Goal: Task Accomplishment & Management: Complete application form

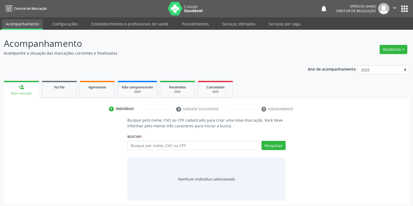
click at [175, 145] on input "text" at bounding box center [193, 145] width 132 height 9
click at [232, 24] on link "Serviços ofertados" at bounding box center [238, 23] width 41 height 9
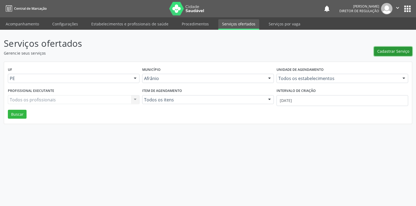
click at [388, 52] on span "Cadastrar Serviço" at bounding box center [393, 51] width 32 height 6
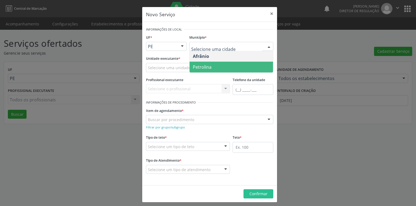
click at [197, 66] on span "Petrolina" at bounding box center [202, 67] width 19 height 6
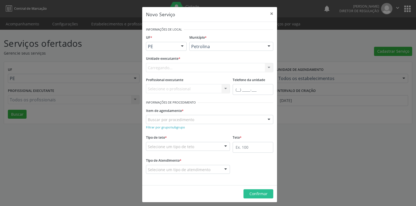
click at [161, 66] on div "Carregando... Academia da Saude de Afranio Academia da Saude do Bairro Roberto …" at bounding box center [209, 67] width 127 height 9
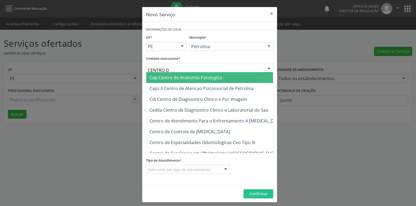
type input "CENTRO"
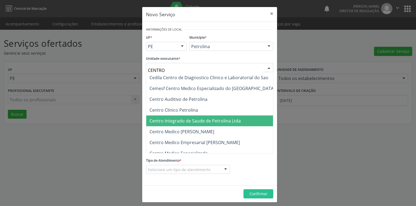
scroll to position [22, 0]
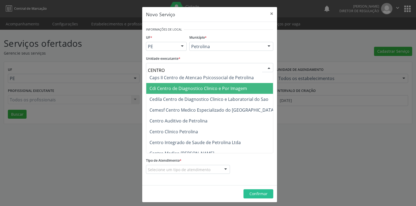
click at [186, 92] on span "Cdi Centro de Diagnostico Clinico e Por Imagem" at bounding box center [216, 88] width 140 height 11
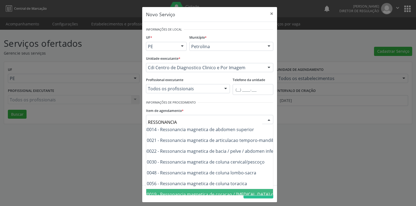
scroll to position [22, 9]
click at [146, 192] on span "0207020019 - Ressonancia magnetica de coracao / aorta c/ cine" at bounding box center [217, 195] width 152 height 6
type input "RESSONANCIA"
click at [146, 192] on span "0207020019 - Ressonancia magnetica de coracao / aorta c/ cine" at bounding box center [217, 195] width 152 height 6
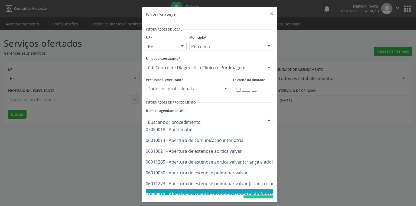
click at [265, 119] on div at bounding box center [269, 119] width 8 height 9
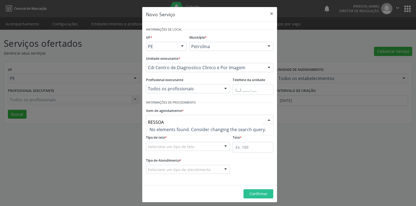
scroll to position [0, 0]
type input "RESSO"
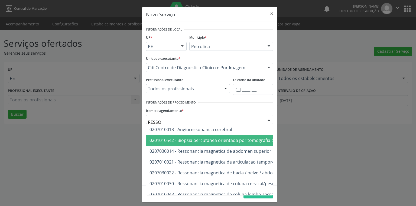
click at [133, 153] on div "Novo Serviço × Informações de Local UF * PE BA PE Nenhum resultado encontrado p…" at bounding box center [208, 103] width 416 height 206
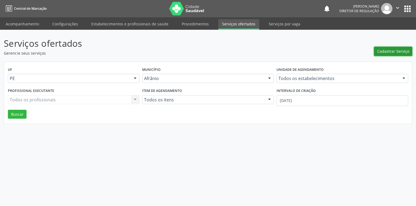
click at [393, 51] on span "Cadastrar Serviço" at bounding box center [393, 51] width 32 height 6
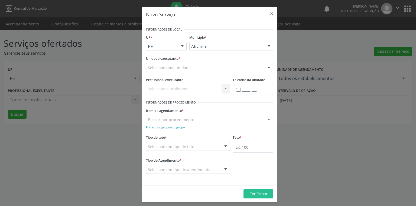
click at [201, 50] on div "Afrânio" at bounding box center [231, 46] width 84 height 9
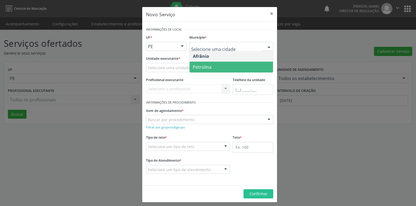
click at [202, 67] on span "Petrolina" at bounding box center [202, 67] width 19 height 6
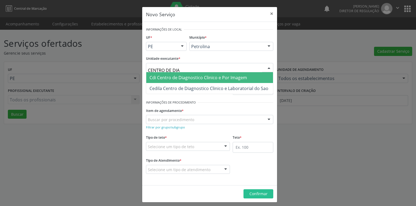
type input "CENTRO DE DIAG"
click at [175, 77] on span "Cdi Centro de Diagnostico Clinico e Por Imagem" at bounding box center [197, 78] width 97 height 6
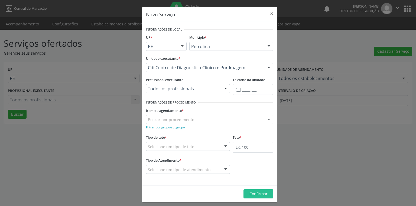
click at [136, 136] on div "Novo Serviço × Informações de Local UF * PE BA PE Nenhum resultado encontrado p…" at bounding box center [208, 103] width 416 height 206
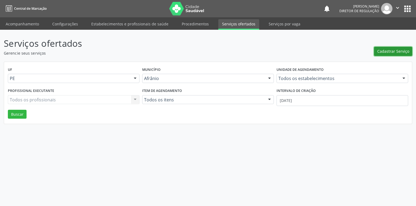
click at [389, 53] on span "Cadastrar Serviço" at bounding box center [393, 51] width 32 height 6
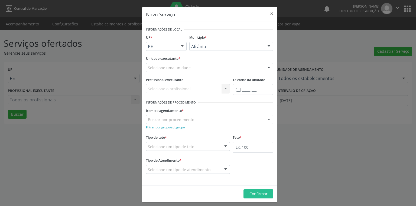
drag, startPoint x: 200, startPoint y: 47, endPoint x: 201, endPoint y: 51, distance: 4.1
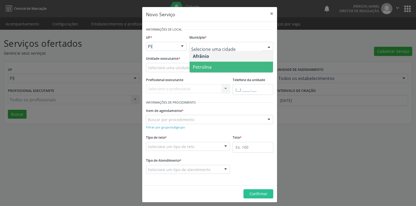
click at [199, 68] on span "Petrolina" at bounding box center [202, 67] width 19 height 6
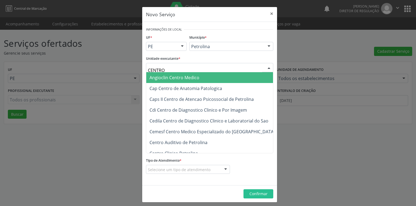
type input "CENTRO"
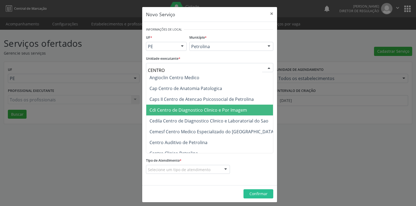
click at [212, 111] on span "Cdi Centro de Diagnostico Clinico e Por Imagem" at bounding box center [197, 110] width 97 height 6
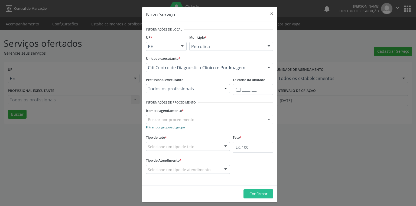
click at [160, 128] on small "Filtrar por grupo/subgrupo" at bounding box center [165, 127] width 39 height 4
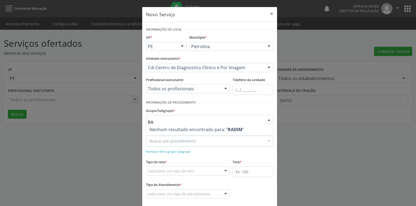
type input "R"
type input "RESSON"
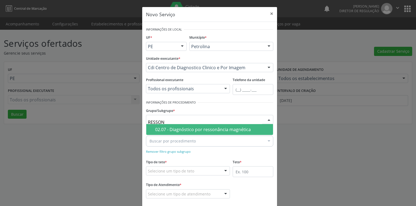
click at [161, 129] on div "02.07 - Diagnóstico por ressonância magnética" at bounding box center [212, 130] width 115 height 4
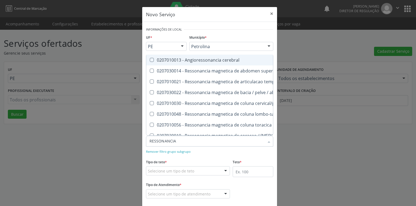
type input "RESSONANCIA"
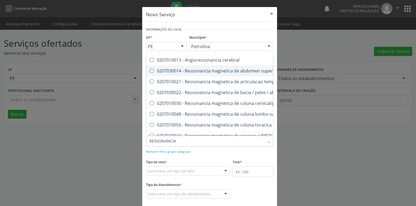
click at [150, 69] on superior at bounding box center [152, 71] width 4 height 4
click at [148, 69] on superior "checkbox" at bounding box center [148, 71] width 4 height 4
checkbox superior "true"
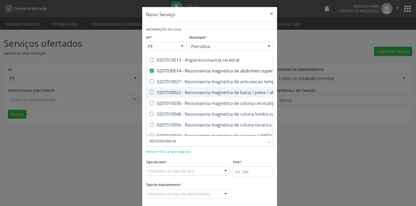
click at [150, 91] on inferior at bounding box center [152, 92] width 4 height 4
click at [150, 91] on inferior "checkbox" at bounding box center [148, 93] width 4 height 4
checkbox inferior "true"
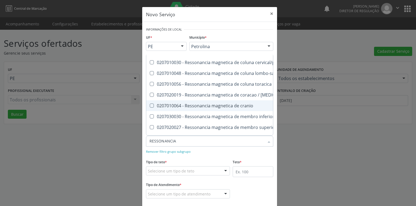
scroll to position [43, 0]
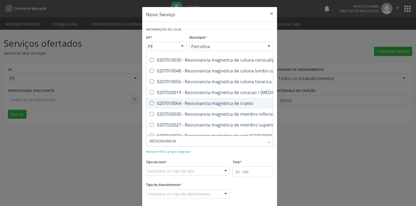
checkbox \(bilateral\) "true"
click at [170, 159] on div "Tipo de teto * Selecione um tipo de teto Teto financeiro Teto físico Nenhum res…" at bounding box center [188, 166] width 84 height 17
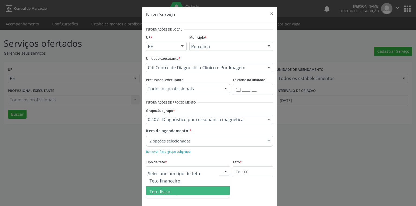
drag, startPoint x: 161, startPoint y: 192, endPoint x: 163, endPoint y: 190, distance: 2.9
click at [162, 191] on span "Teto físico" at bounding box center [159, 192] width 21 height 6
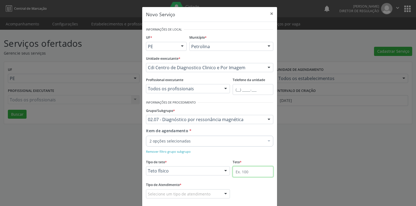
click at [239, 171] on input "text" at bounding box center [253, 171] width 41 height 11
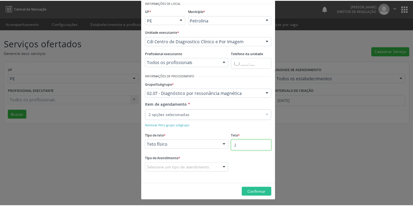
scroll to position [27, 0]
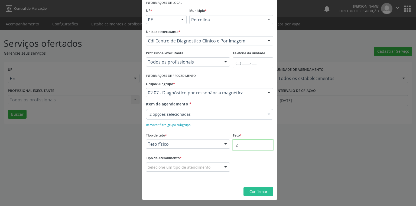
type input "2"
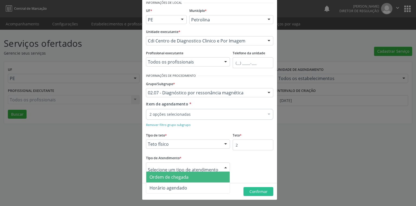
drag, startPoint x: 172, startPoint y: 178, endPoint x: 197, endPoint y: 179, distance: 24.9
click at [172, 178] on span "Ordem de chegada" at bounding box center [168, 177] width 39 height 6
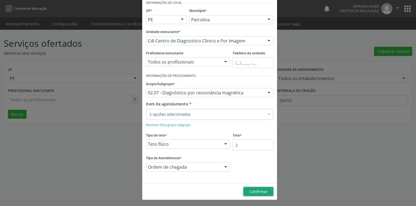
click at [247, 191] on button "Confirmar" at bounding box center [258, 191] width 30 height 9
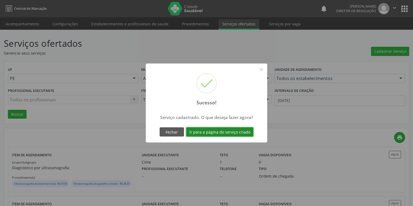
click at [212, 134] on button "Ir para a página do serviço criado" at bounding box center [219, 132] width 67 height 9
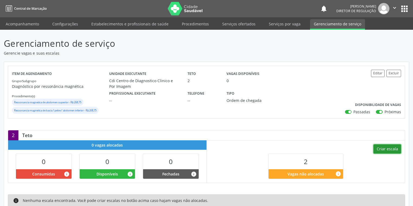
click at [384, 146] on button "Criar escala" at bounding box center [387, 149] width 28 height 9
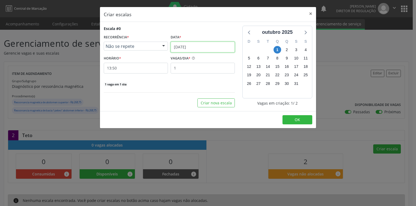
click at [186, 45] on input "01[DATE]" at bounding box center [203, 47] width 64 height 11
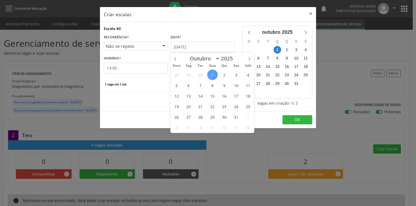
click at [210, 73] on span "1" at bounding box center [212, 75] width 11 height 11
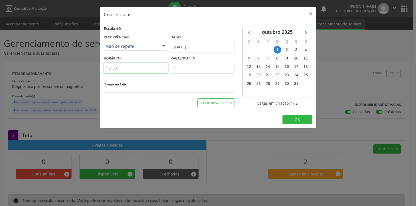
click at [119, 67] on input "13:50" at bounding box center [136, 68] width 64 height 11
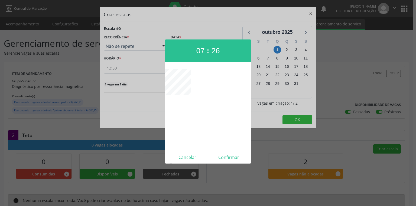
click at [128, 67] on div at bounding box center [208, 103] width 416 height 206
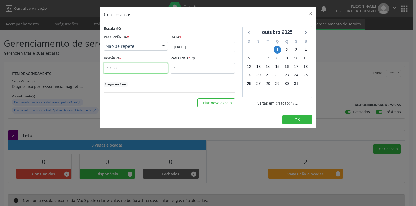
click at [141, 69] on input "13:50" at bounding box center [136, 68] width 64 height 11
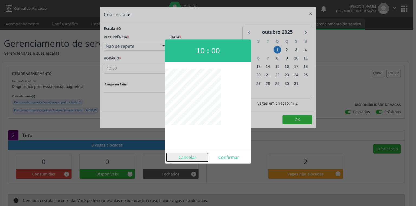
drag, startPoint x: 179, startPoint y: 155, endPoint x: 149, endPoint y: 109, distance: 55.6
click at [178, 153] on div "Cancelar Confirmar" at bounding box center [208, 157] width 87 height 13
click at [184, 161] on button "Cancelar" at bounding box center [186, 157] width 41 height 9
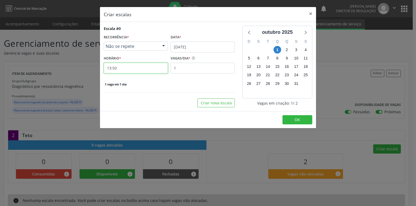
click at [130, 71] on input "13:50" at bounding box center [136, 68] width 64 height 11
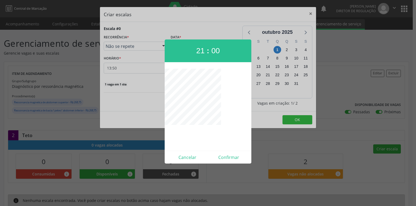
click at [129, 69] on div at bounding box center [208, 103] width 416 height 206
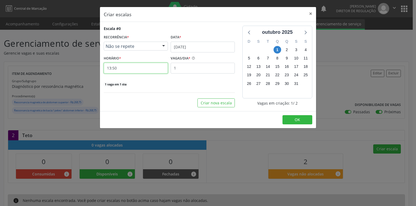
click at [129, 69] on input "13:50" at bounding box center [136, 68] width 64 height 11
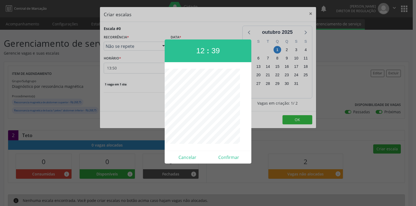
click at [120, 68] on div at bounding box center [208, 103] width 416 height 206
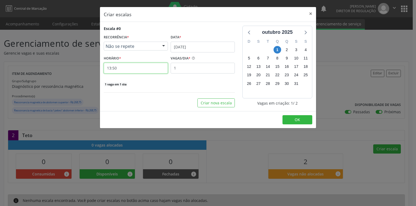
click at [125, 68] on input "13:50" at bounding box center [136, 68] width 64 height 11
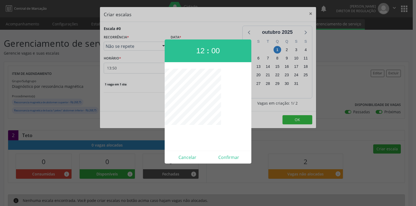
click at [119, 69] on div at bounding box center [208, 103] width 416 height 206
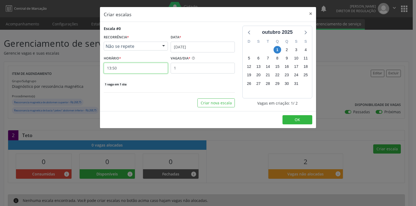
click at [120, 69] on input "13:50" at bounding box center [136, 68] width 64 height 11
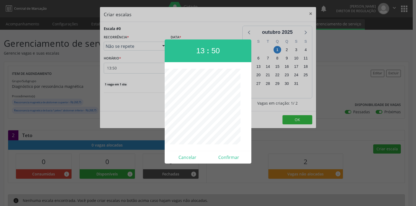
click at [130, 69] on div at bounding box center [208, 103] width 416 height 206
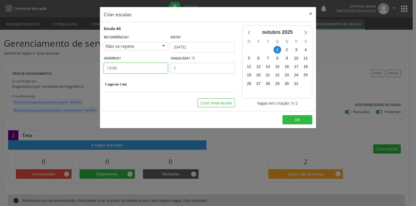
click at [130, 69] on input "13:50" at bounding box center [136, 68] width 64 height 11
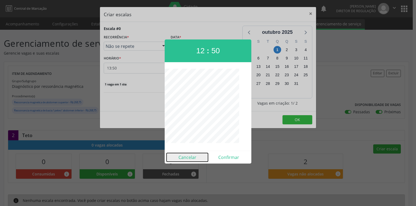
click at [191, 160] on button "Cancelar" at bounding box center [186, 157] width 41 height 9
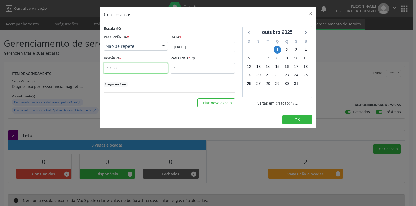
click at [138, 69] on input "13:50" at bounding box center [136, 68] width 64 height 11
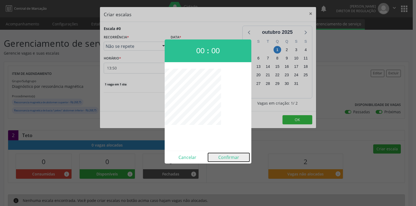
click at [226, 159] on button "Confirmar" at bounding box center [228, 157] width 41 height 9
type input "00:00"
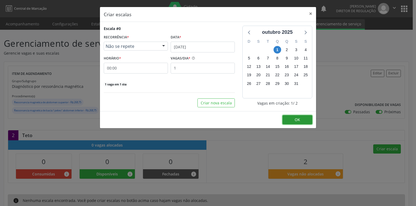
click at [298, 119] on span "OK" at bounding box center [297, 119] width 5 height 5
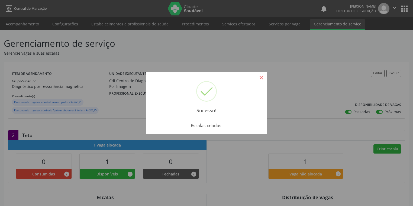
click at [261, 78] on button "×" at bounding box center [260, 77] width 9 height 9
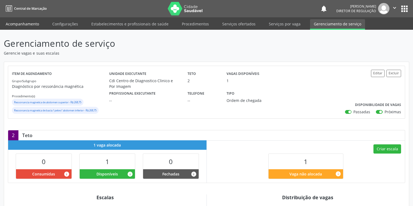
click at [28, 24] on link "Acompanhamento" at bounding box center [22, 23] width 41 height 9
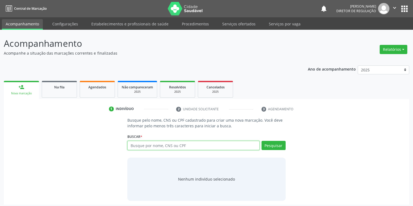
click at [143, 146] on input "text" at bounding box center [193, 145] width 132 height 9
type input "NADJANE LACERDA"
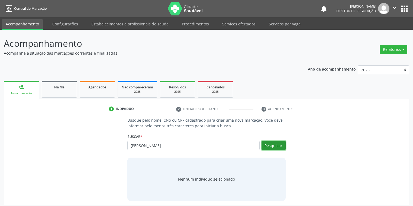
click at [264, 144] on button "Pesquisar" at bounding box center [273, 145] width 24 height 9
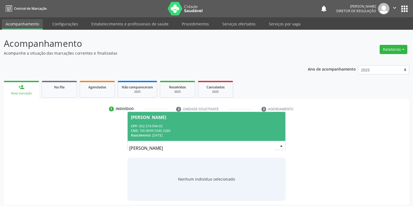
click at [168, 134] on div "Nascimento: 05/05/1991" at bounding box center [206, 135] width 151 height 5
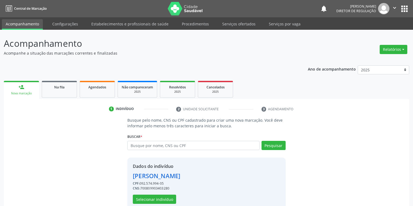
scroll to position [10, 0]
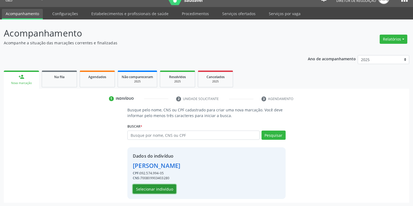
click at [155, 191] on button "Selecionar indivíduo" at bounding box center [154, 189] width 43 height 9
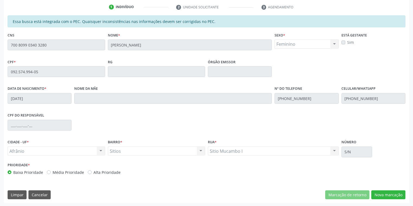
scroll to position [103, 0]
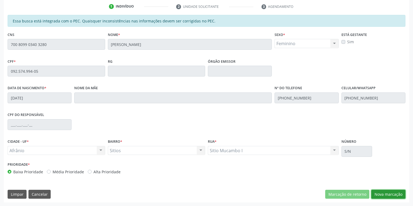
click at [380, 193] on button "Nova marcação" at bounding box center [388, 194] width 34 height 9
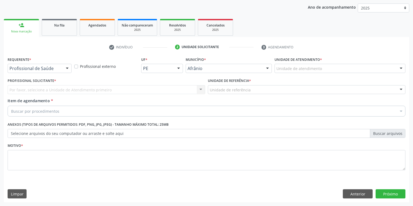
scroll to position [62, 0]
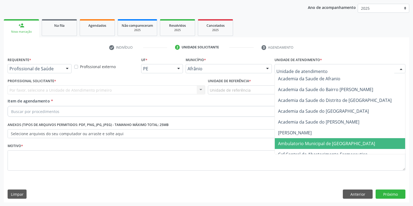
click at [290, 145] on span "Ambulatorio Municipal de [GEOGRAPHIC_DATA]" at bounding box center [326, 144] width 97 height 6
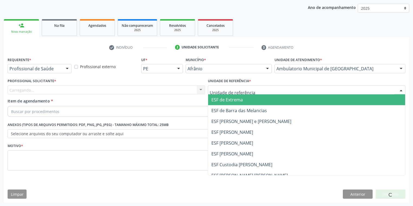
click at [218, 93] on div at bounding box center [306, 90] width 197 height 9
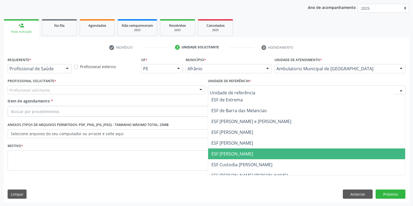
click at [224, 151] on span "ESF [PERSON_NAME]" at bounding box center [232, 154] width 42 height 6
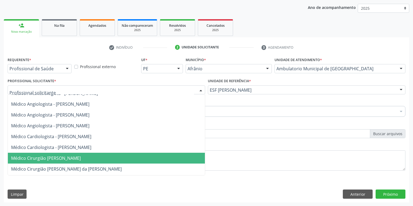
scroll to position [0, 0]
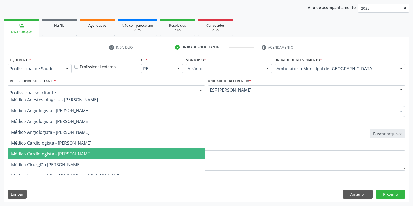
drag, startPoint x: 66, startPoint y: 151, endPoint x: 52, endPoint y: 138, distance: 18.4
click at [65, 150] on span "Médico Cardiologista - [PERSON_NAME]" at bounding box center [106, 154] width 197 height 11
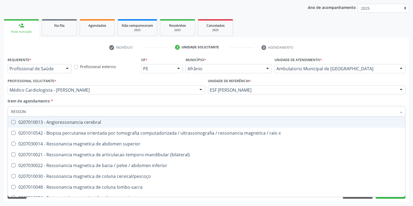
type input "RESSONA"
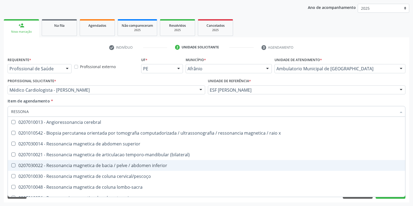
click at [13, 166] on inferior at bounding box center [13, 166] width 4 height 4
click at [11, 166] on inferior "checkbox" at bounding box center [10, 166] width 4 height 4
checkbox inferior "true"
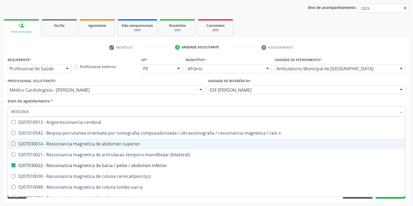
click at [16, 144] on div "0207030014 - Ressonancia magnetica de abdomen superior" at bounding box center [206, 144] width 390 height 4
checkbox superior "true"
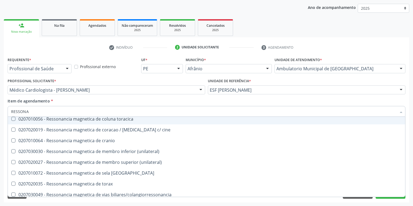
scroll to position [82, 0]
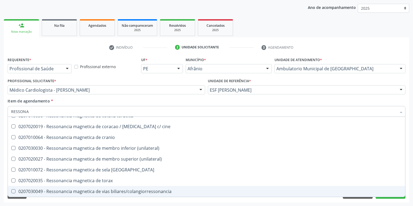
click at [30, 200] on div "Requerente * Profissional de Saúde Profissional de Saúde Paciente Nenhum result…" at bounding box center [206, 129] width 405 height 147
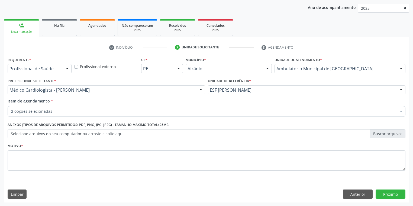
scroll to position [0, 0]
click at [19, 157] on textarea at bounding box center [206, 161] width 397 height 21
type textarea "*"
click at [386, 194] on button "Próximo" at bounding box center [390, 194] width 30 height 9
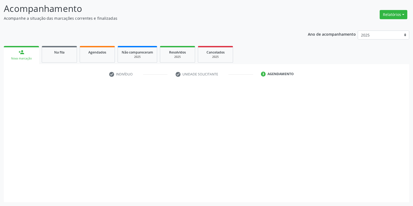
scroll to position [35, 0]
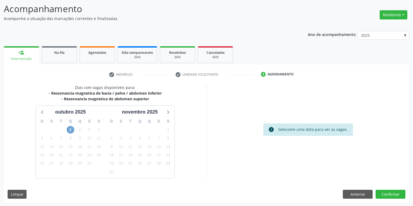
click at [70, 129] on span "1" at bounding box center [71, 130] width 8 height 8
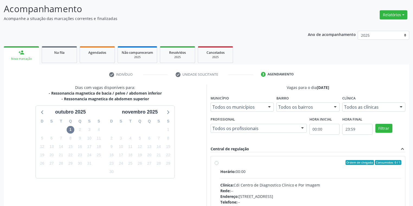
click at [291, 181] on div "Horário: 00:00 Clínica: Cdi Centro de Diagnostico Clinico e Por Imagem Rede: --…" at bounding box center [310, 206] width 181 height 74
click at [218, 165] on input "Ordem de chegada Consumidos: 0 / 1 Horário: 00:00 Clínica: Cdi Centro de Diagno…" at bounding box center [216, 162] width 4 height 5
radio input "true"
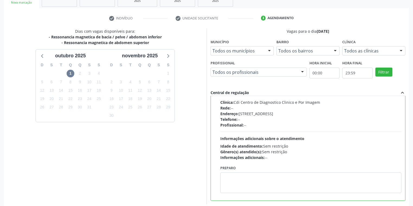
scroll to position [117, 0]
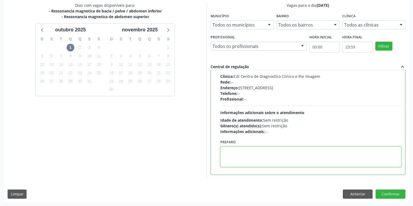
click at [277, 159] on textarea at bounding box center [310, 157] width 181 height 21
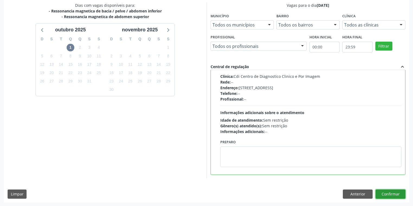
click at [383, 193] on button "Confirmar" at bounding box center [390, 194] width 30 height 9
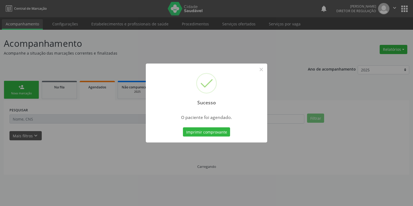
scroll to position [0, 0]
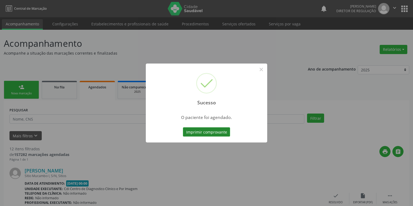
click at [220, 135] on button "Imprimir comprovante" at bounding box center [206, 132] width 47 height 9
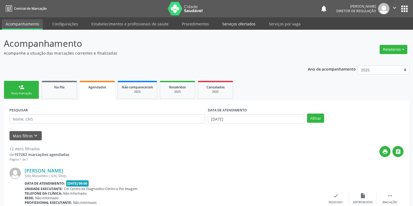
click at [239, 24] on link "Serviços ofertados" at bounding box center [238, 23] width 41 height 9
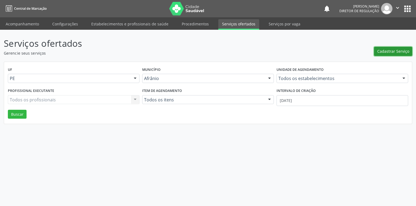
click at [382, 50] on span "Cadastrar Serviço" at bounding box center [393, 51] width 32 height 6
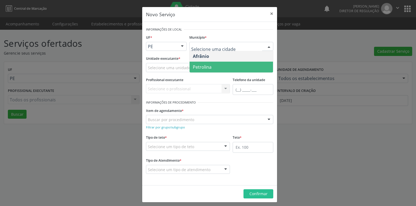
click at [199, 64] on span "Petrolina" at bounding box center [202, 67] width 19 height 6
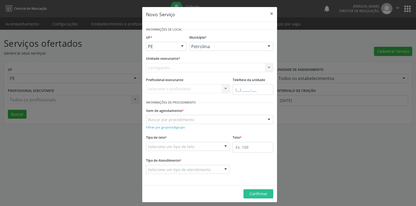
click at [152, 67] on div "Carregando... Academia da Saude de Afranio Academia da Saude do Bairro Roberto …" at bounding box center [209, 67] width 127 height 9
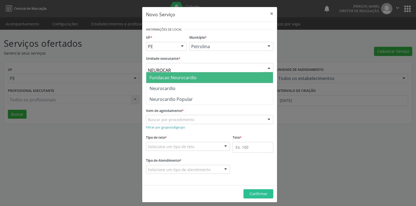
type input "NEUROCARD"
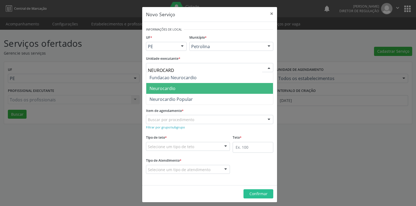
click at [164, 88] on span "Neurocardio" at bounding box center [162, 89] width 26 height 6
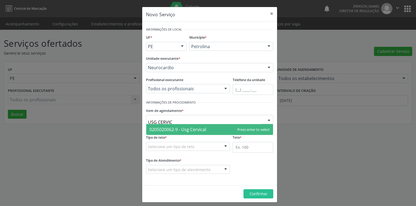
type input "USG CERVICA"
click at [159, 127] on span "0205020062-9 - Usg Cervical" at bounding box center [177, 130] width 57 height 6
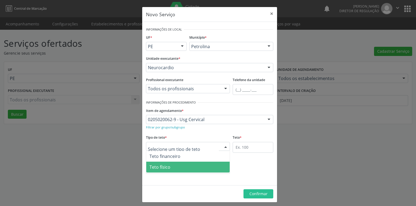
drag, startPoint x: 163, startPoint y: 169, endPoint x: 174, endPoint y: 166, distance: 10.8
click at [164, 169] on span "Teto físico" at bounding box center [159, 167] width 21 height 6
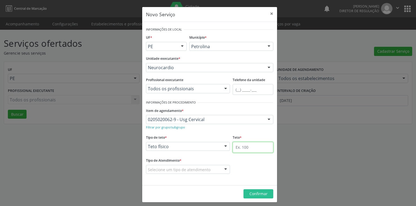
click at [244, 144] on input "text" at bounding box center [253, 147] width 41 height 11
type input "1"
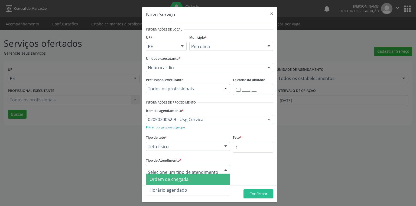
click at [171, 180] on span "Ordem de chegada" at bounding box center [168, 180] width 39 height 6
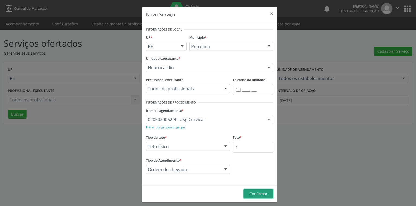
click at [246, 192] on button "Confirmar" at bounding box center [258, 194] width 30 height 9
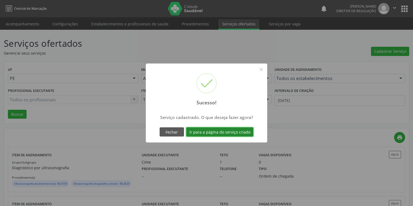
click at [220, 132] on button "Ir para a página do serviço criado" at bounding box center [219, 132] width 67 height 9
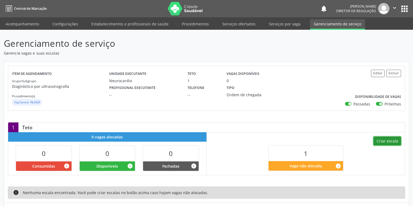
click at [379, 138] on button "Criar escala" at bounding box center [387, 141] width 28 height 9
select select "9"
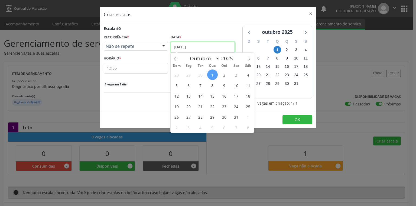
click at [186, 44] on input "01[DATE]" at bounding box center [203, 47] width 64 height 11
click at [187, 86] on span "6" at bounding box center [188, 85] width 11 height 11
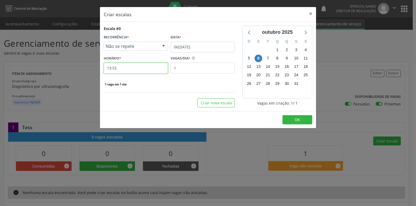
click at [120, 70] on input "13:55" at bounding box center [136, 68] width 64 height 11
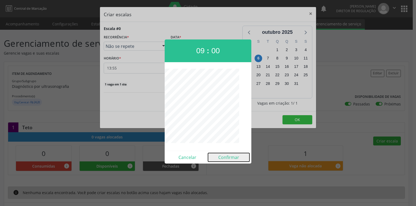
click at [226, 156] on button "Confirmar" at bounding box center [228, 157] width 41 height 9
type input "09:00"
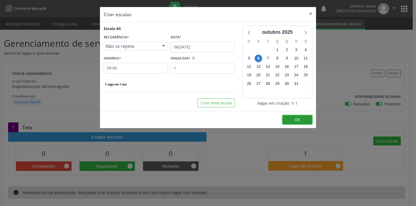
click at [297, 119] on span "OK" at bounding box center [297, 119] width 5 height 5
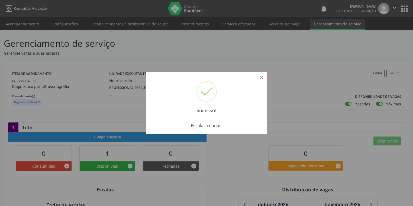
click at [260, 74] on button "×" at bounding box center [260, 77] width 9 height 9
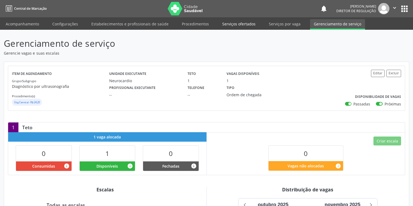
click at [234, 22] on link "Serviços ofertados" at bounding box center [238, 23] width 41 height 9
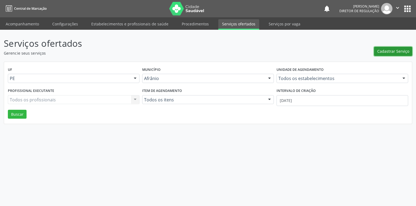
click at [384, 49] on span "Cadastrar Serviço" at bounding box center [393, 51] width 32 height 6
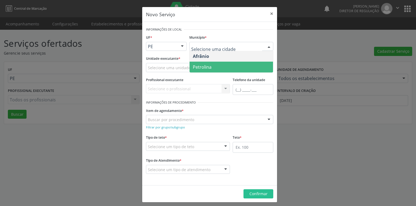
click at [199, 64] on span "Petrolina" at bounding box center [202, 67] width 19 height 6
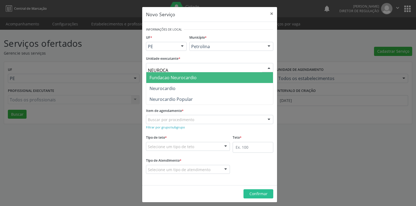
type input "NEUROCAR"
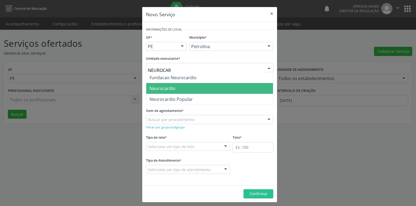
click at [165, 88] on span "Neurocardio" at bounding box center [162, 89] width 26 height 6
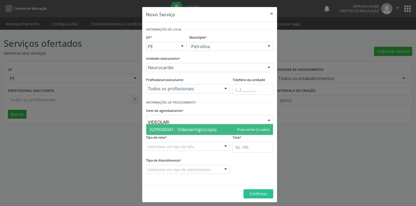
type input "VIDEOLARIN"
click at [155, 129] on span "0209040041 - Videolaringoscopia" at bounding box center [182, 130] width 67 height 6
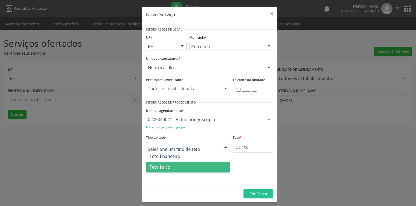
click at [169, 165] on span "Teto físico" at bounding box center [187, 167] width 83 height 11
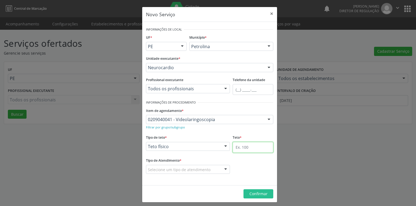
click at [239, 149] on input "text" at bounding box center [253, 147] width 41 height 11
type input "1"
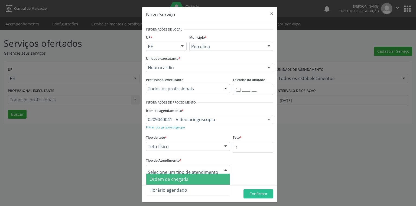
click at [176, 181] on span "Ordem de chegada" at bounding box center [168, 180] width 39 height 6
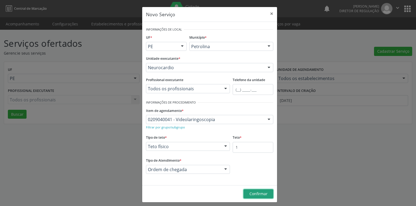
click at [252, 195] on span "Confirmar" at bounding box center [258, 193] width 18 height 5
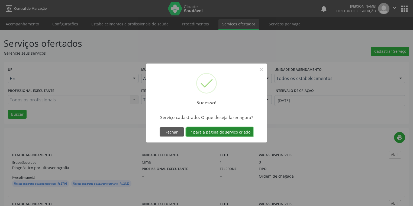
click at [217, 130] on button "Ir para a página do serviço criado" at bounding box center [219, 132] width 67 height 9
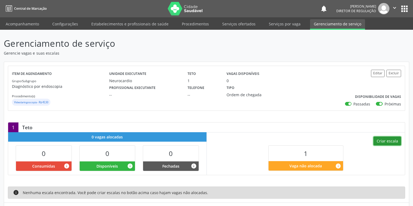
click at [386, 142] on button "Criar escala" at bounding box center [387, 141] width 28 height 9
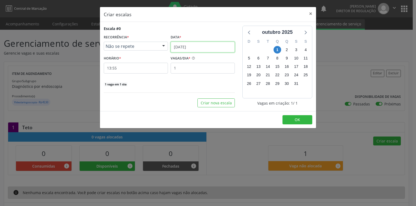
click at [181, 44] on input "01[DATE]" at bounding box center [203, 47] width 64 height 11
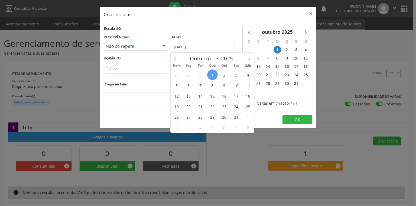
drag, startPoint x: 187, startPoint y: 86, endPoint x: 157, endPoint y: 72, distance: 33.1
click at [187, 86] on span "6" at bounding box center [188, 85] width 11 height 11
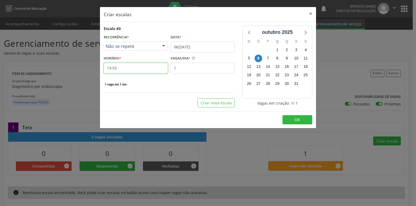
click at [128, 68] on input "13:55" at bounding box center [136, 68] width 64 height 11
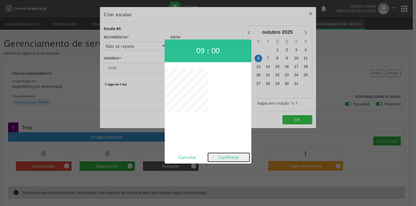
drag, startPoint x: 224, startPoint y: 156, endPoint x: 240, endPoint y: 148, distance: 18.4
click at [226, 156] on button "Confirmar" at bounding box center [228, 157] width 41 height 9
type input "09:00"
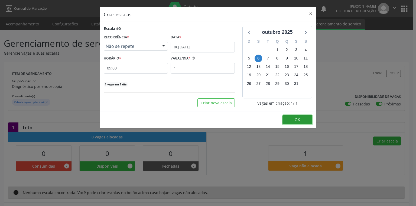
click at [295, 119] on span "OK" at bounding box center [297, 119] width 5 height 5
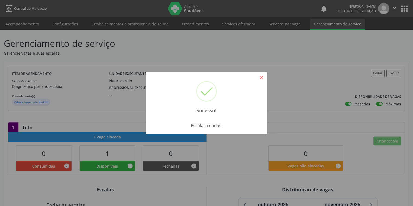
click at [260, 76] on button "×" at bounding box center [260, 77] width 9 height 9
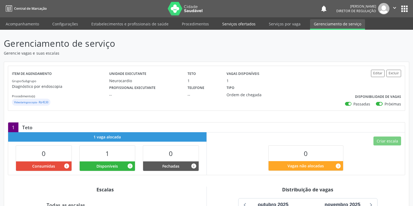
click at [238, 22] on link "Serviços ofertados" at bounding box center [238, 23] width 41 height 9
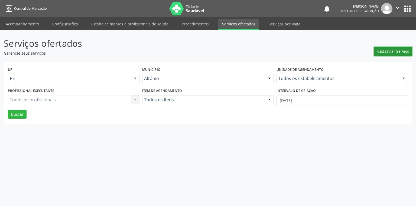
click at [381, 53] on span "Cadastrar Serviço" at bounding box center [393, 51] width 32 height 6
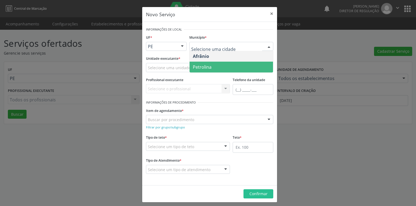
click at [205, 65] on span "Petrolina" at bounding box center [202, 67] width 19 height 6
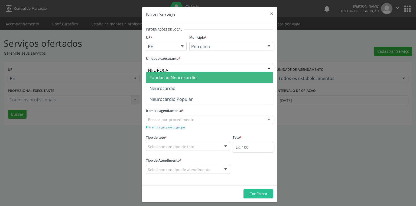
type input "NEUROCAR"
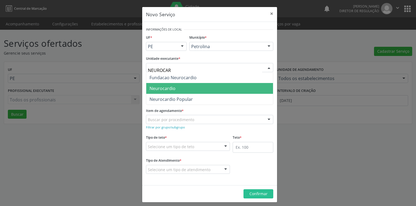
click at [164, 87] on span "Neurocardio" at bounding box center [162, 89] width 26 height 6
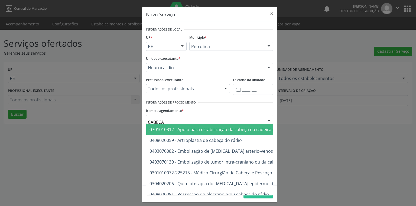
type input "CABEÇA"
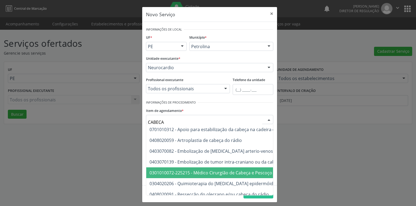
click at [187, 172] on span "0301010072-225215 - Médico Cirurgião de Cabeça e Pescoço" at bounding box center [210, 173] width 123 height 6
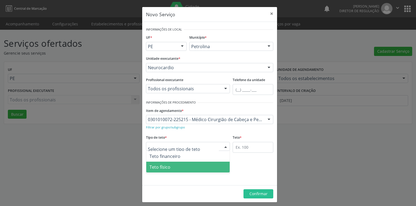
click at [170, 167] on span "Teto físico" at bounding box center [187, 167] width 83 height 11
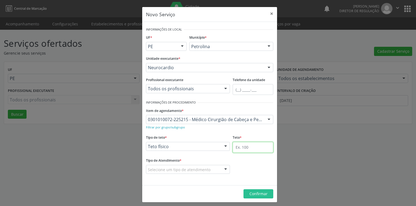
click at [234, 150] on input "text" at bounding box center [253, 147] width 41 height 11
type input "1"
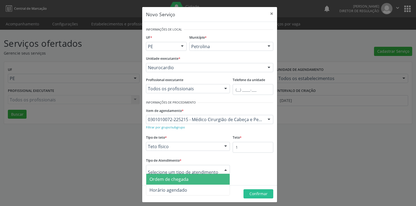
drag, startPoint x: 168, startPoint y: 181, endPoint x: 212, endPoint y: 187, distance: 44.6
click at [170, 180] on span "Ordem de chegada" at bounding box center [168, 180] width 39 height 6
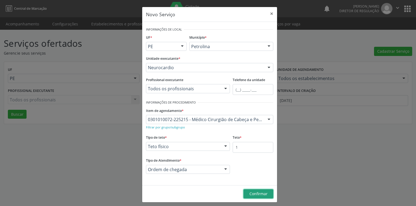
click at [249, 194] on span "Confirmar" at bounding box center [258, 193] width 18 height 5
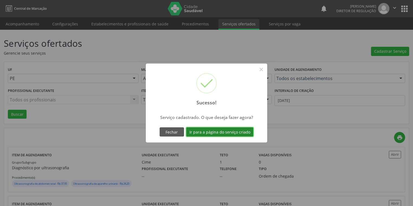
click at [221, 135] on button "Ir para a página do serviço criado" at bounding box center [219, 132] width 67 height 9
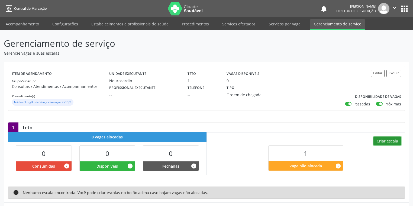
click at [384, 143] on button "Criar escala" at bounding box center [387, 141] width 28 height 9
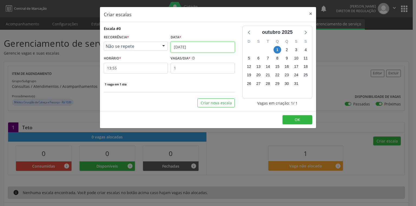
click at [179, 47] on input "01[DATE]" at bounding box center [203, 47] width 64 height 11
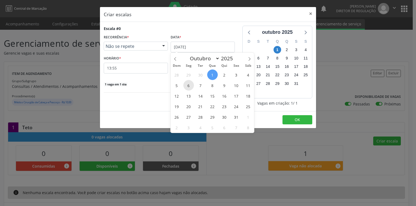
click at [188, 84] on span "6" at bounding box center [188, 85] width 11 height 11
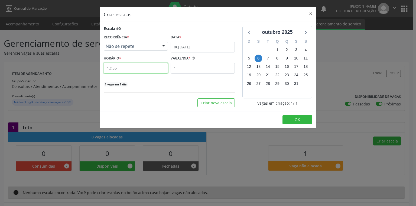
click at [124, 67] on input "13:55" at bounding box center [136, 68] width 64 height 11
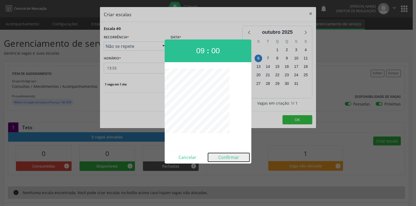
click at [230, 159] on button "Confirmar" at bounding box center [228, 157] width 41 height 9
type input "09:00"
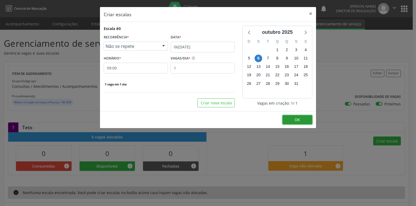
click at [299, 116] on button "OK" at bounding box center [297, 119] width 30 height 9
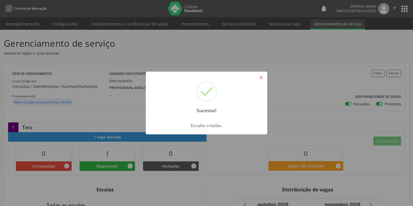
click at [260, 77] on button "×" at bounding box center [260, 77] width 9 height 9
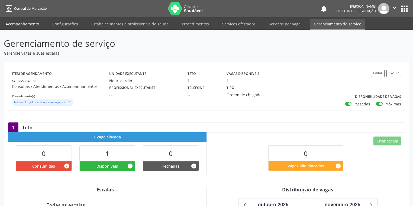
click at [16, 22] on link "Acompanhamento" at bounding box center [22, 23] width 41 height 9
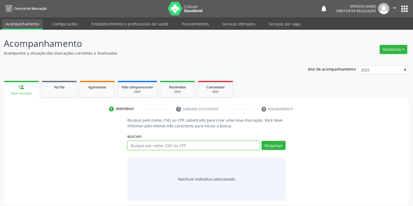
click at [147, 148] on input "text" at bounding box center [193, 145] width 132 height 9
click at [141, 146] on input "text" at bounding box center [193, 145] width 132 height 9
type input "04019362440"
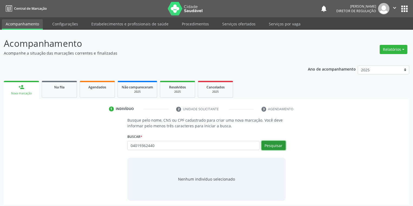
click at [264, 146] on button "Pesquisar" at bounding box center [273, 145] width 24 height 9
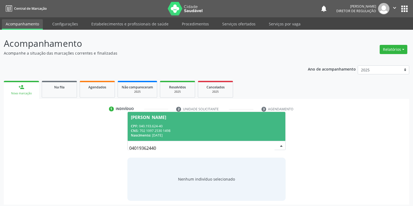
click at [156, 129] on div "CNS: 702 1097 2530 1498" at bounding box center [206, 131] width 151 height 5
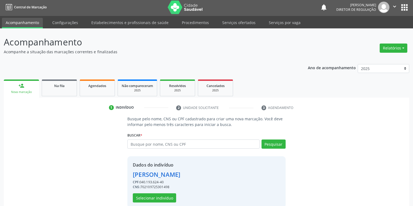
scroll to position [10, 0]
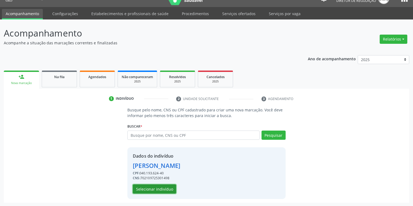
click at [153, 188] on button "Selecionar indivíduo" at bounding box center [154, 189] width 43 height 9
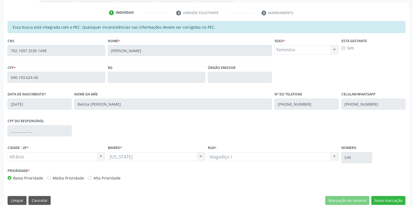
scroll to position [103, 0]
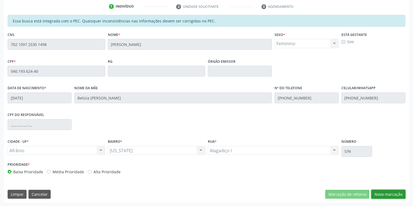
click at [380, 193] on button "Nova marcação" at bounding box center [388, 194] width 34 height 9
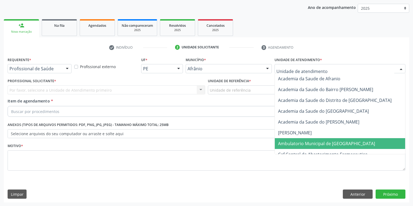
click at [294, 141] on span "Ambulatorio Municipal de [GEOGRAPHIC_DATA]" at bounding box center [326, 144] width 97 height 6
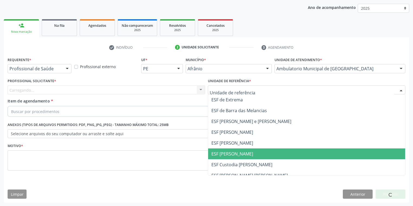
click at [227, 152] on span "ESF [PERSON_NAME]" at bounding box center [232, 154] width 42 height 6
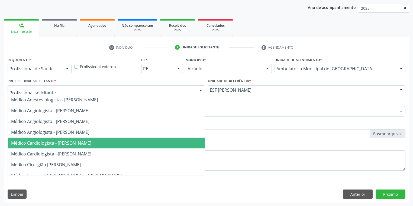
click at [50, 143] on span "Médico Cardiologista - [PERSON_NAME]" at bounding box center [51, 143] width 80 height 6
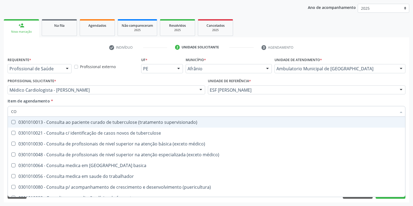
type input "C"
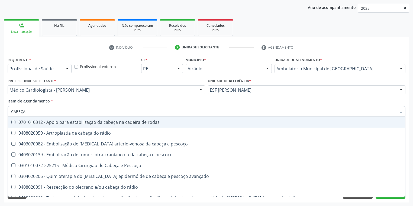
type input "CABEÇA"
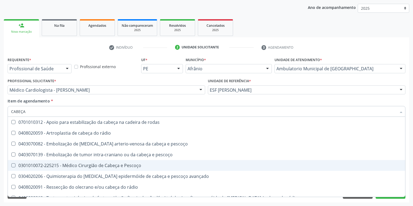
click at [43, 162] on span "0301010072-225215 - Médico Cirurgião de Cabeça e Pescoço" at bounding box center [206, 165] width 397 height 11
checkbox Pescoço "true"
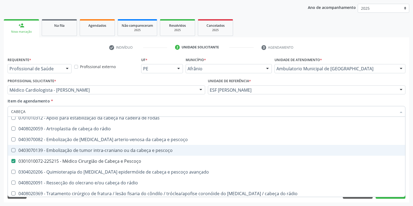
scroll to position [6, 0]
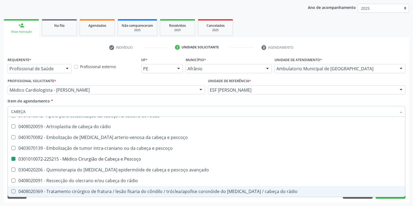
click at [37, 200] on div "Requerente * Profissional de Saúde Profissional de Saúde Paciente Nenhum result…" at bounding box center [206, 129] width 405 height 147
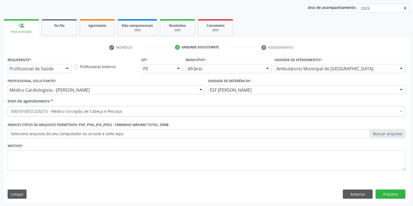
scroll to position [0, 0]
click at [28, 152] on textarea at bounding box center [206, 161] width 397 height 21
type textarea "*"
click at [389, 194] on button "Próximo" at bounding box center [390, 194] width 30 height 9
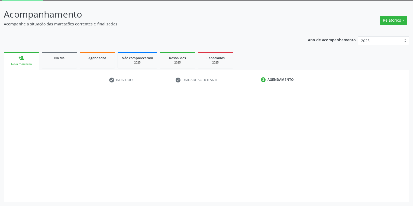
scroll to position [29, 0]
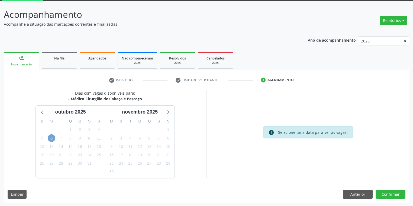
click at [53, 139] on span "6" at bounding box center [52, 139] width 8 height 8
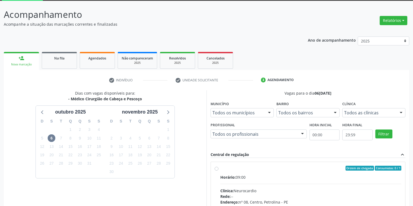
click at [291, 176] on div "Horário: 09:00" at bounding box center [310, 178] width 181 height 6
click at [218, 171] on input "Ordem de chegada Consumidos: 0 / 1 Horário: 09:00 Clínica: Neurocardio Rede: --…" at bounding box center [216, 168] width 4 height 5
radio input "true"
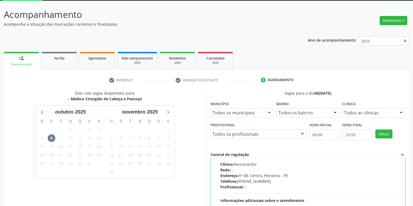
scroll to position [116, 0]
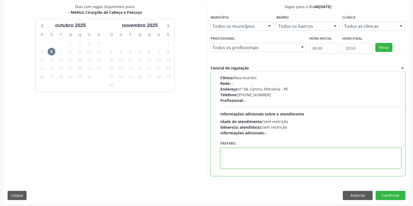
drag, startPoint x: 259, startPoint y: 161, endPoint x: 341, endPoint y: 177, distance: 84.1
click at [260, 161] on textarea at bounding box center [310, 158] width 181 height 21
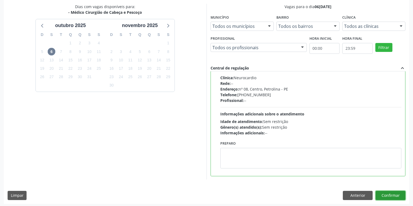
click at [381, 193] on button "Confirmar" at bounding box center [390, 195] width 30 height 9
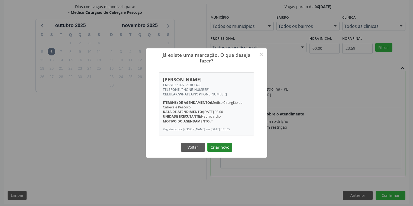
click at [222, 148] on button "Criar novo" at bounding box center [219, 147] width 25 height 9
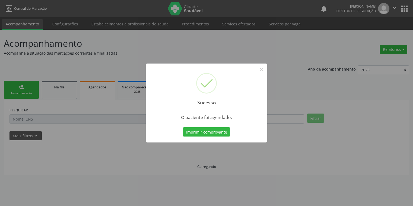
scroll to position [0, 0]
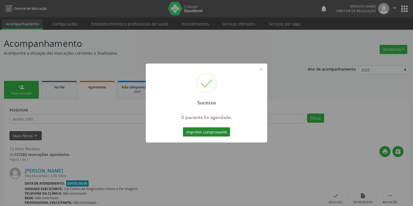
click at [200, 131] on button "Imprimir comprovante" at bounding box center [206, 132] width 47 height 9
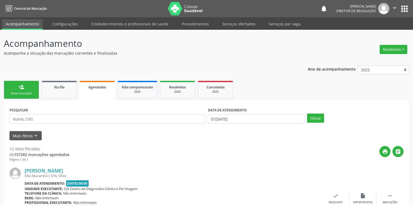
click at [21, 88] on div "person_add" at bounding box center [21, 87] width 6 height 6
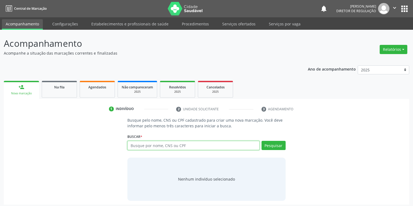
click at [144, 145] on input "text" at bounding box center [193, 145] width 132 height 9
type input "702109725301498"
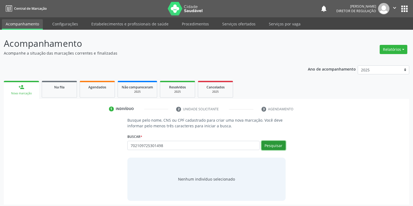
click at [269, 143] on button "Pesquisar" at bounding box center [273, 145] width 24 height 9
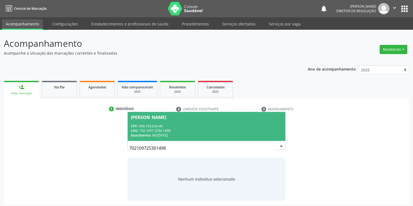
click at [155, 124] on div "CPF: 040.193.624-40" at bounding box center [206, 126] width 151 height 5
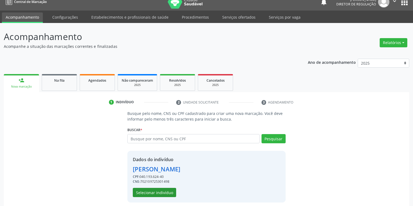
scroll to position [10, 0]
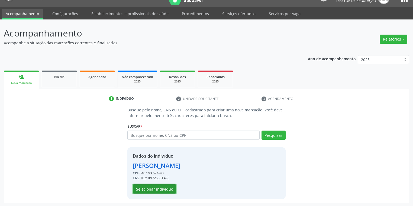
click at [158, 185] on button "Selecionar indivíduo" at bounding box center [154, 189] width 43 height 9
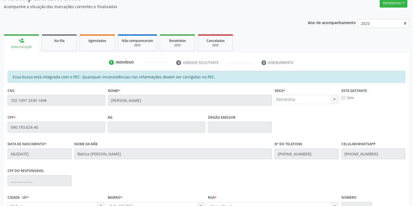
scroll to position [103, 0]
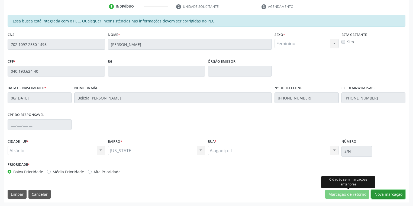
click at [375, 192] on button "Nova marcação" at bounding box center [388, 194] width 34 height 9
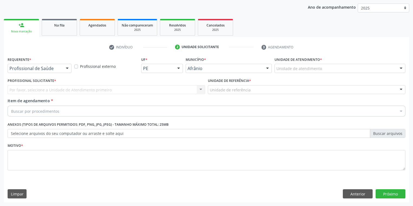
scroll to position [62, 0]
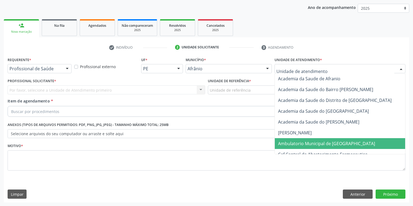
drag, startPoint x: 295, startPoint y: 141, endPoint x: 258, endPoint y: 126, distance: 39.5
click at [293, 141] on span "Ambulatorio Municipal de [GEOGRAPHIC_DATA]" at bounding box center [326, 144] width 97 height 6
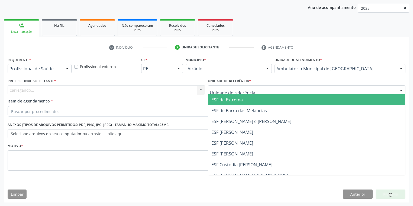
drag, startPoint x: 218, startPoint y: 87, endPoint x: 223, endPoint y: 116, distance: 29.5
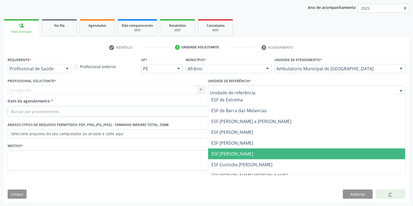
click at [223, 153] on span "ESF [PERSON_NAME]" at bounding box center [232, 154] width 42 height 6
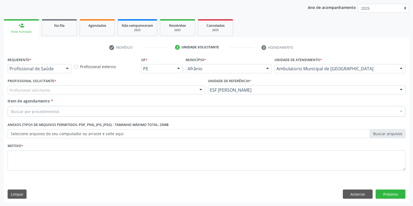
click at [32, 93] on div "Profissional solicitante" at bounding box center [106, 90] width 197 height 9
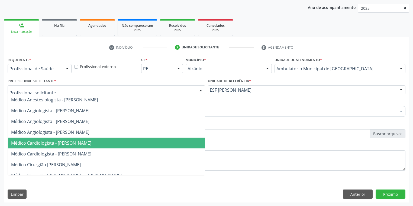
click at [41, 145] on span "Médico Cardiologista - [PERSON_NAME]" at bounding box center [51, 143] width 80 height 6
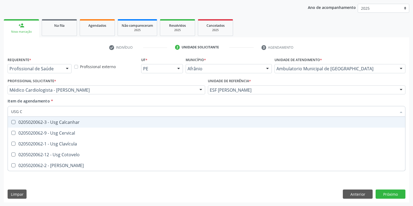
type input "USG CE"
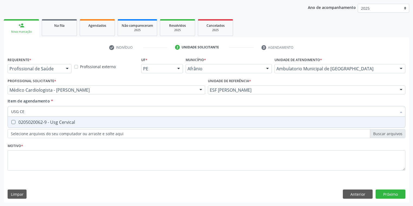
click at [21, 125] on div "0205020062-9 - Usg Cervical" at bounding box center [206, 122] width 390 height 4
checkbox Cervical "true"
click at [22, 161] on div "Requerente * Profissional de Saúde Profissional de Saúde Paciente Nenhum result…" at bounding box center [206, 117] width 397 height 123
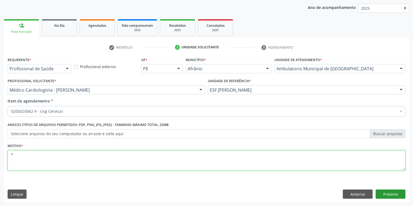
type textarea "*"
click at [385, 194] on button "Próximo" at bounding box center [390, 194] width 30 height 9
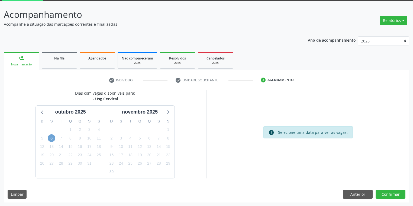
click at [51, 140] on span "6" at bounding box center [52, 139] width 8 height 8
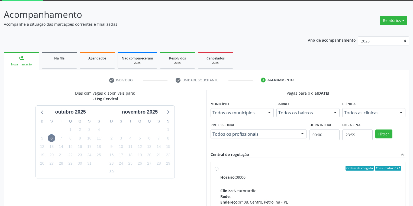
drag, startPoint x: 294, startPoint y: 174, endPoint x: 298, endPoint y: 172, distance: 3.9
click at [293, 173] on label "Ordem de chegada Consumidos: 0 / 1 Horário: 09:00 Clínica: Neurocardio Rede: --…" at bounding box center [310, 207] width 181 height 83
click at [218, 171] on input "Ordem de chegada Consumidos: 0 / 1 Horário: 09:00 Clínica: Neurocardio Rede: --…" at bounding box center [216, 168] width 4 height 5
radio input "true"
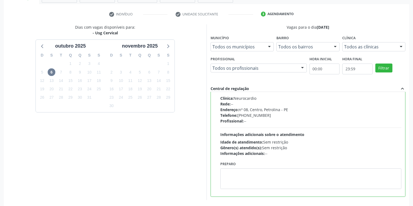
scroll to position [117, 0]
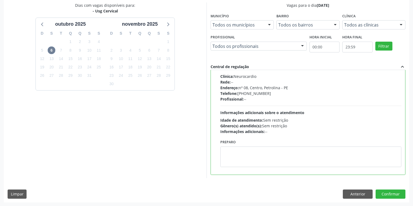
drag, startPoint x: 268, startPoint y: 169, endPoint x: 268, endPoint y: 156, distance: 12.7
click at [268, 167] on div "Preparo" at bounding box center [311, 154] width 184 height 33
drag, startPoint x: 268, startPoint y: 156, endPoint x: 279, endPoint y: 156, distance: 10.6
click at [273, 156] on textarea at bounding box center [310, 157] width 181 height 21
click at [381, 193] on button "Confirmar" at bounding box center [390, 194] width 30 height 9
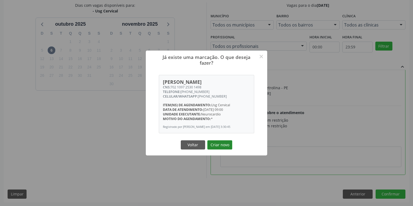
click at [219, 148] on button "Criar novo" at bounding box center [219, 145] width 25 height 9
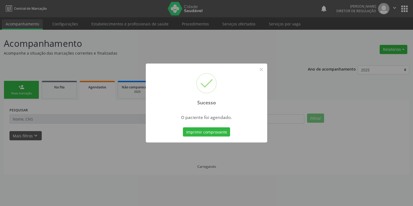
scroll to position [0, 0]
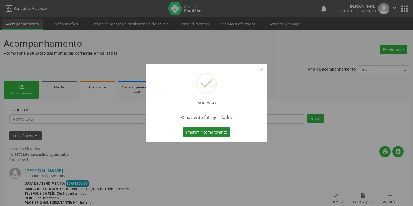
click at [200, 129] on button "Imprimir comprovante" at bounding box center [206, 132] width 47 height 9
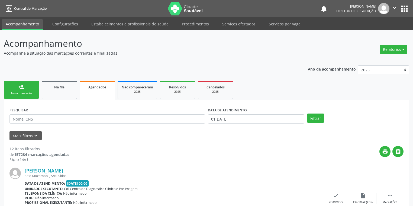
click at [26, 94] on div "Nova marcação" at bounding box center [21, 94] width 27 height 4
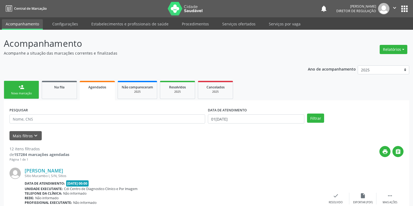
click at [26, 94] on div "Nova marcação" at bounding box center [21, 94] width 27 height 4
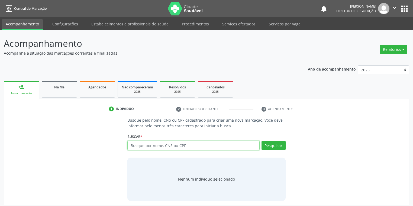
click at [138, 144] on input "text" at bounding box center [193, 145] width 132 height 9
type input "702109725301498"
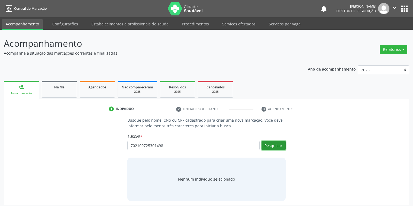
drag, startPoint x: 273, startPoint y: 146, endPoint x: 277, endPoint y: 144, distance: 5.1
click at [274, 146] on button "Pesquisar" at bounding box center [273, 145] width 24 height 9
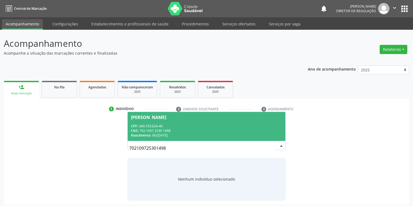
click at [175, 122] on span "Angelita Beliza Rodrigues CPF: 040.193.624-40 CNS: 702 1097 2530 1498 Nasciment…" at bounding box center [207, 126] width 158 height 29
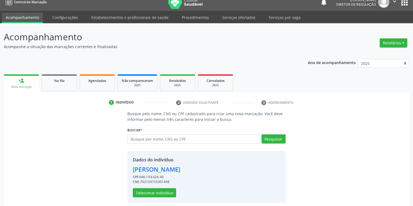
scroll to position [10, 0]
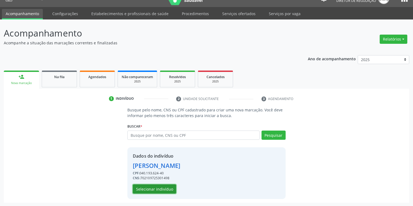
click at [152, 190] on button "Selecionar indivíduo" at bounding box center [154, 189] width 43 height 9
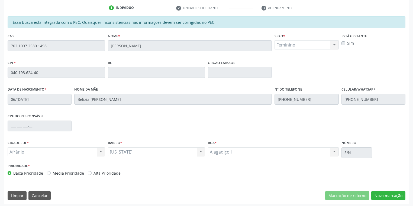
scroll to position [103, 0]
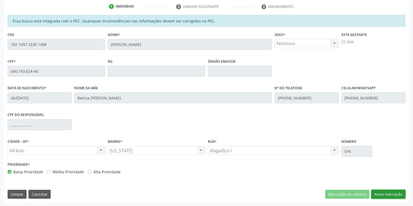
drag, startPoint x: 377, startPoint y: 193, endPoint x: 366, endPoint y: 178, distance: 19.0
click at [377, 192] on button "Nova marcação" at bounding box center [388, 194] width 34 height 9
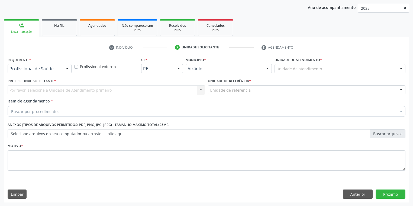
drag, startPoint x: 285, startPoint y: 68, endPoint x: 294, endPoint y: 92, distance: 25.4
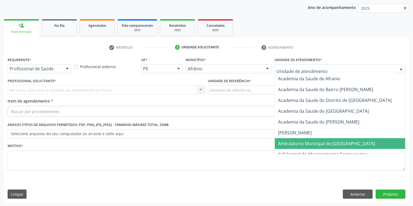
drag, startPoint x: 301, startPoint y: 142, endPoint x: 240, endPoint y: 105, distance: 71.5
click at [301, 142] on span "Ambulatorio Municipal de [GEOGRAPHIC_DATA]" at bounding box center [326, 144] width 97 height 6
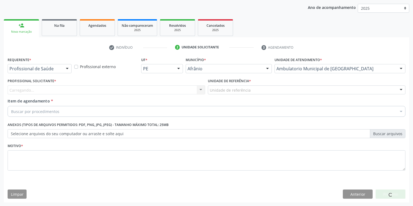
drag, startPoint x: 218, startPoint y: 89, endPoint x: 218, endPoint y: 100, distance: 11.1
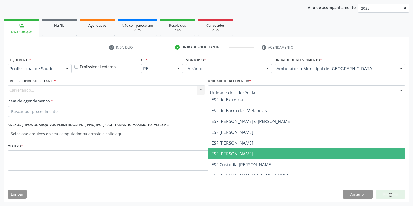
click at [231, 150] on span "ESF [PERSON_NAME]" at bounding box center [306, 154] width 197 height 11
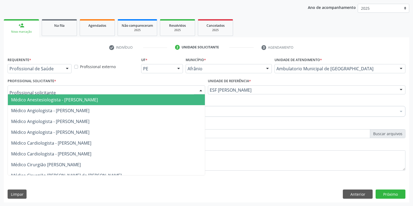
drag, startPoint x: 60, startPoint y: 90, endPoint x: 60, endPoint y: 103, distance: 13.3
click at [60, 90] on div at bounding box center [106, 90] width 197 height 9
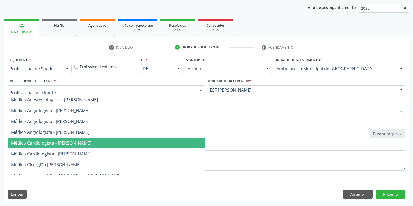
click at [65, 141] on span "Médico Cardiologista - [PERSON_NAME]" at bounding box center [51, 143] width 80 height 6
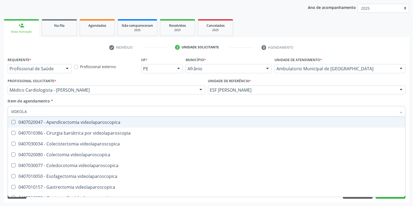
type input "VIDEOLAR"
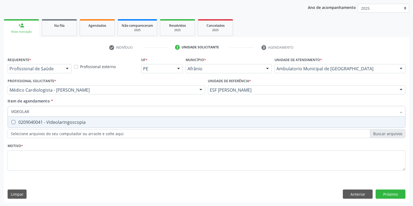
click at [32, 123] on div "0209040041 - Videolaringoscopia" at bounding box center [206, 122] width 390 height 4
checkbox Videolaringoscopia "true"
click at [29, 153] on div "Requerente * Profissional de Saúde Profissional de Saúde Paciente Nenhum result…" at bounding box center [206, 117] width 397 height 123
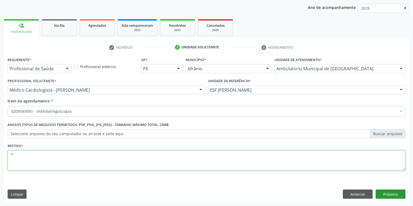
type textarea "*"
click at [387, 194] on button "Próximo" at bounding box center [390, 194] width 30 height 9
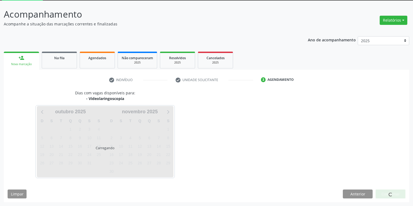
scroll to position [29, 0]
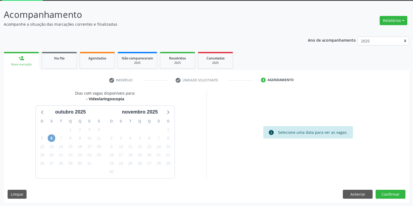
click at [50, 138] on span "6" at bounding box center [52, 139] width 8 height 8
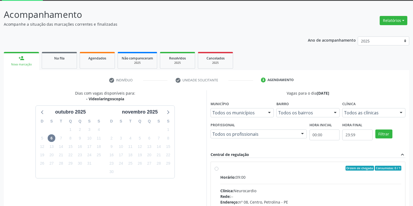
click at [293, 188] on div "Clínica: Neurocardio" at bounding box center [310, 191] width 181 height 6
click at [218, 171] on input "Ordem de chegada Consumidos: 0 / 1 Horário: 09:00 Clínica: Neurocardio Rede: --…" at bounding box center [216, 168] width 4 height 5
radio input "true"
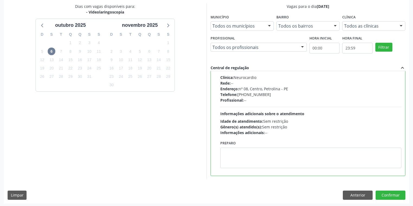
scroll to position [117, 0]
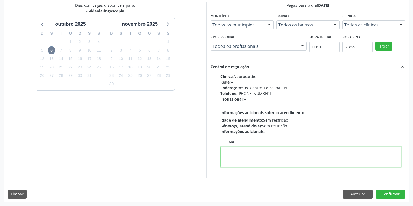
click at [267, 163] on textarea at bounding box center [310, 157] width 181 height 21
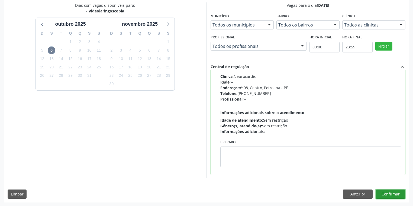
click at [382, 192] on button "Confirmar" at bounding box center [390, 194] width 30 height 9
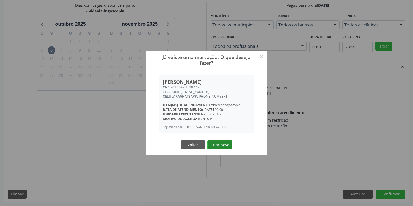
click at [219, 146] on button "Criar novo" at bounding box center [219, 145] width 25 height 9
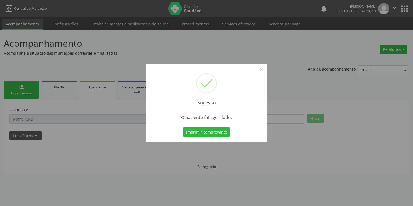
scroll to position [0, 0]
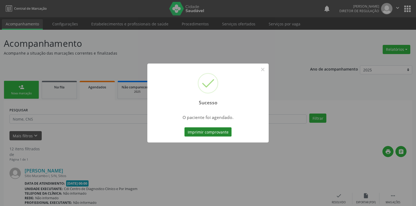
click at [198, 133] on button "Imprimir comprovante" at bounding box center [207, 132] width 47 height 9
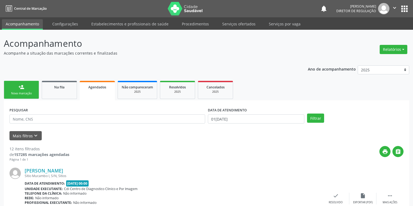
click at [28, 93] on div "Nova marcação" at bounding box center [21, 94] width 27 height 4
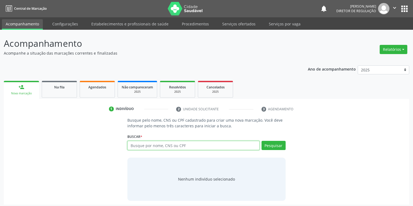
click at [132, 144] on input "text" at bounding box center [193, 145] width 132 height 9
type input "700302919976836"
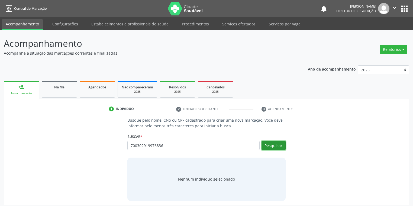
click at [273, 145] on button "Pesquisar" at bounding box center [273, 145] width 24 height 9
type input "700302919976836"
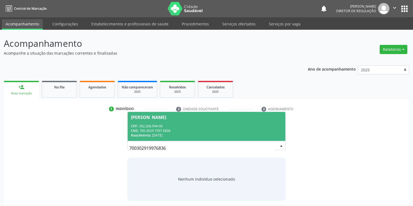
click at [148, 126] on div "CPF: 392.206.994-00" at bounding box center [206, 126] width 151 height 5
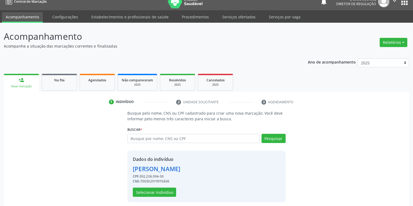
scroll to position [10, 0]
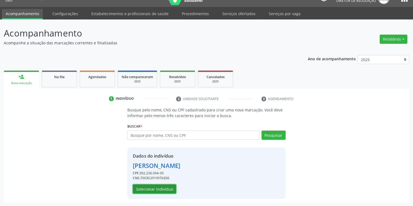
click at [149, 190] on button "Selecionar indivíduo" at bounding box center [154, 189] width 43 height 9
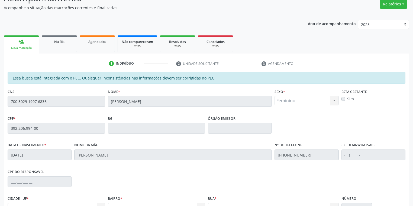
scroll to position [103, 0]
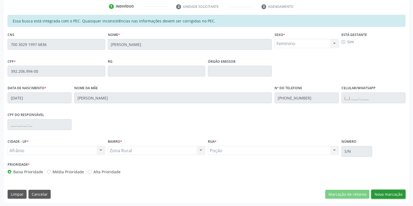
click at [373, 192] on button "Nova marcação" at bounding box center [388, 194] width 34 height 9
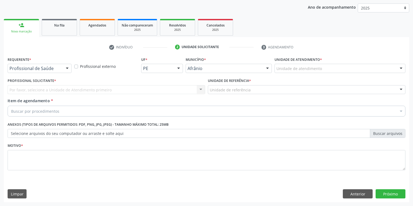
scroll to position [62, 0]
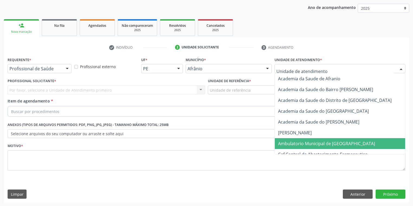
drag, startPoint x: 289, startPoint y: 142, endPoint x: 246, endPoint y: 113, distance: 51.3
click at [288, 142] on span "Ambulatorio Municipal de [GEOGRAPHIC_DATA]" at bounding box center [326, 144] width 97 height 6
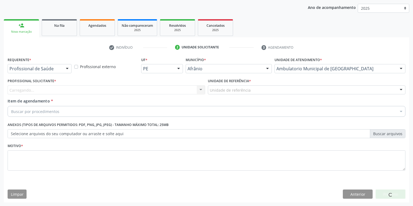
drag, startPoint x: 230, startPoint y: 89, endPoint x: 231, endPoint y: 101, distance: 11.9
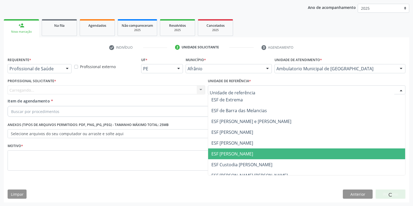
drag, startPoint x: 232, startPoint y: 158, endPoint x: 152, endPoint y: 129, distance: 85.5
click at [232, 158] on span "ESF [PERSON_NAME]" at bounding box center [306, 154] width 197 height 11
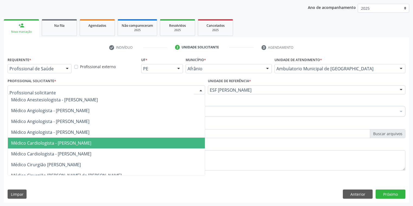
click at [45, 142] on span "Médico Cardiologista - [PERSON_NAME]" at bounding box center [51, 143] width 80 height 6
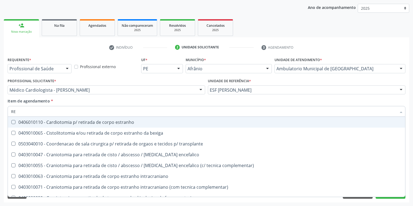
type input "R"
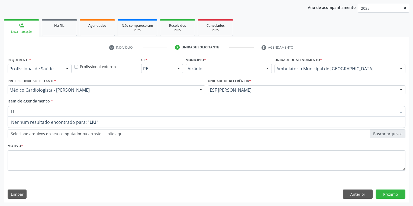
type input "L"
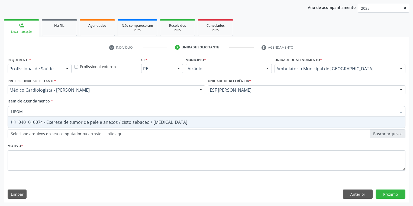
type input "LIPOMA"
click at [44, 121] on div "0401010074 - Exerese de tumor de pele e anexos / cisto sebaceo / lipoma" at bounding box center [206, 122] width 390 height 4
checkbox lipoma "true"
click at [21, 158] on div "Requerente * Profissional de Saúde Profissional de Saúde Paciente Nenhum result…" at bounding box center [206, 117] width 397 height 123
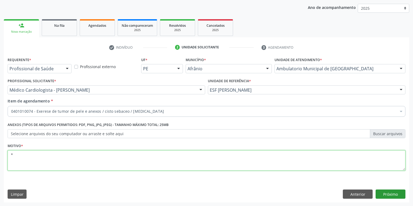
type textarea "*"
click at [380, 194] on button "Próximo" at bounding box center [390, 194] width 30 height 9
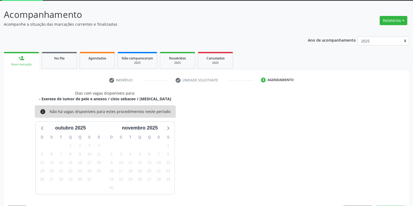
scroll to position [45, 0]
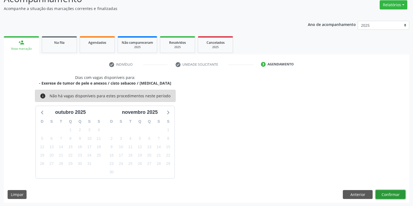
click at [390, 194] on button "Confirmar" at bounding box center [390, 194] width 30 height 9
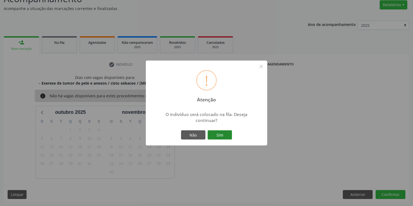
click at [226, 136] on button "Sim" at bounding box center [219, 134] width 24 height 9
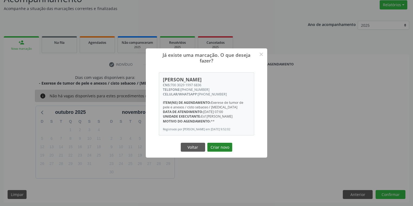
click at [220, 150] on button "Criar novo" at bounding box center [219, 147] width 25 height 9
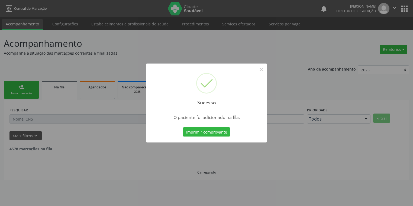
scroll to position [0, 0]
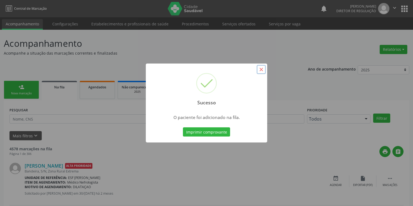
click at [259, 70] on button "×" at bounding box center [260, 69] width 9 height 9
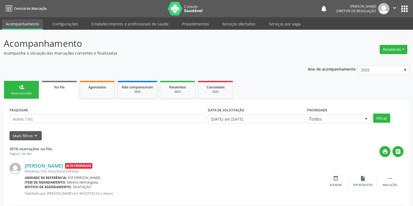
click at [21, 94] on div "Nova marcação" at bounding box center [21, 94] width 27 height 4
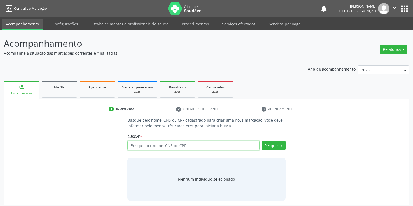
click at [145, 145] on input "text" at bounding box center [193, 145] width 132 height 9
type input "700302919976836"
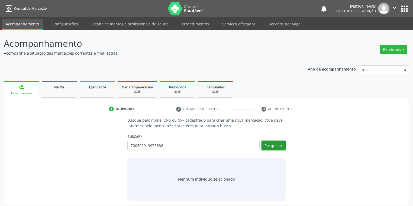
click at [274, 145] on button "Pesquisar" at bounding box center [273, 145] width 24 height 9
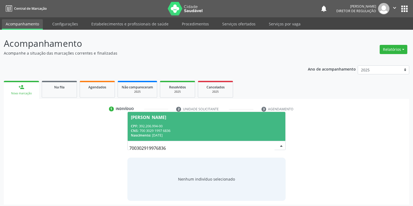
click at [160, 127] on div "CPF: 392.206.994-00" at bounding box center [206, 126] width 151 height 5
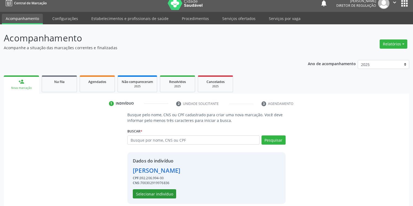
scroll to position [10, 0]
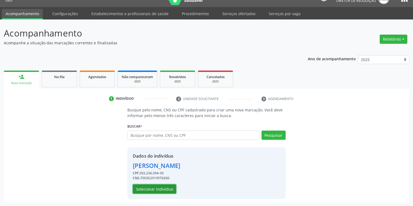
click at [152, 189] on button "Selecionar indivíduo" at bounding box center [154, 189] width 43 height 9
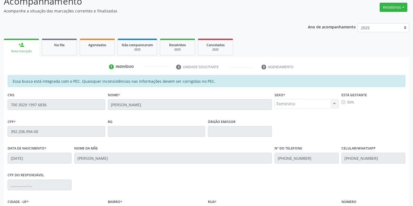
scroll to position [103, 0]
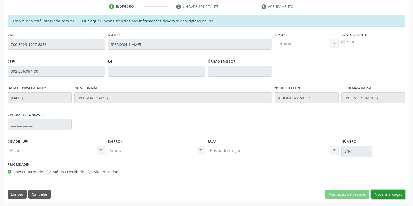
click at [378, 196] on button "Nova marcação" at bounding box center [388, 194] width 34 height 9
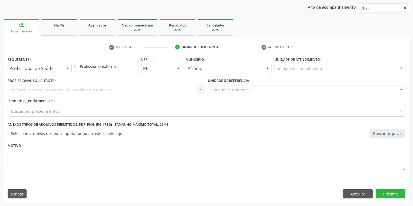
scroll to position [62, 0]
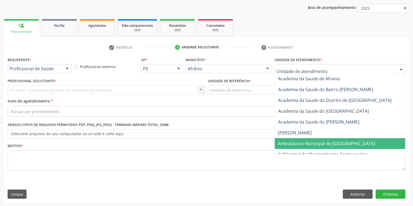
click at [289, 138] on span "Ambulatorio Municipal de [GEOGRAPHIC_DATA]" at bounding box center [341, 143] width 132 height 11
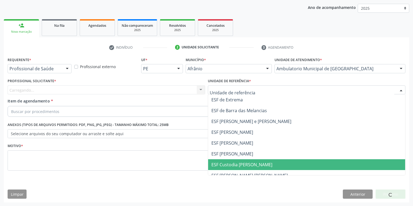
click at [230, 159] on span "ESF Custodia [PERSON_NAME]" at bounding box center [306, 164] width 197 height 11
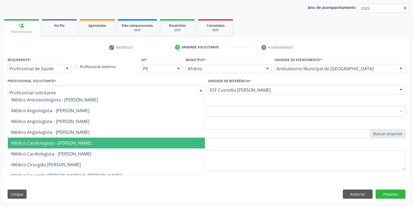
click at [44, 139] on span "Médico Cardiologista - [PERSON_NAME]" at bounding box center [106, 143] width 197 height 11
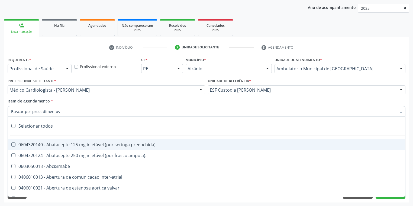
type input "N"
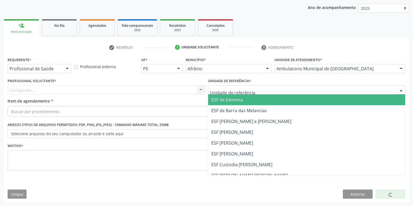
scroll to position [62, 0]
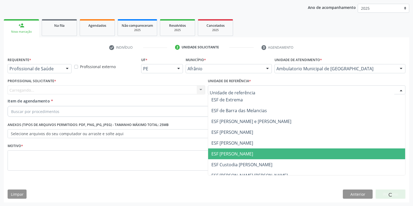
drag, startPoint x: 231, startPoint y: 153, endPoint x: 190, endPoint y: 145, distance: 42.1
click at [231, 154] on span "ESF [PERSON_NAME]" at bounding box center [232, 154] width 42 height 6
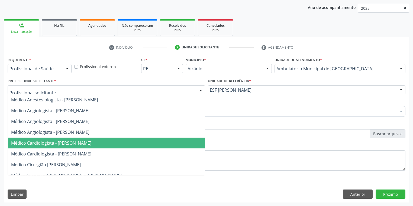
drag, startPoint x: 52, startPoint y: 142, endPoint x: 37, endPoint y: 120, distance: 26.4
click at [52, 141] on span "Médico Cardiologista - [PERSON_NAME]" at bounding box center [51, 143] width 80 height 6
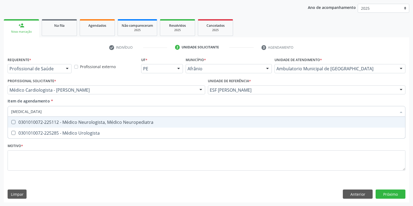
type input "UROLOGISTA"
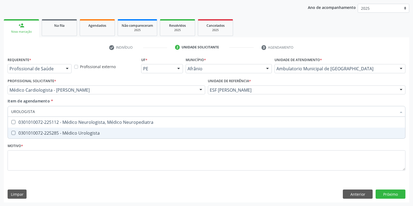
click at [25, 135] on div "0301010072-225285 - Médico Urologista" at bounding box center [206, 133] width 390 height 4
checkbox Urologista "true"
click at [25, 159] on div "Requerente * Profissional de Saúde Profissional de Saúde Paciente Nenhum result…" at bounding box center [206, 117] width 397 height 123
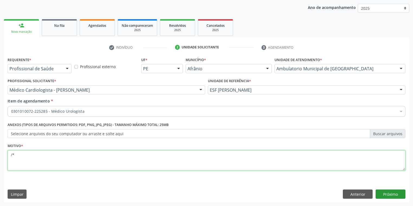
type textarea "/*"
click at [389, 194] on button "Próximo" at bounding box center [390, 194] width 30 height 9
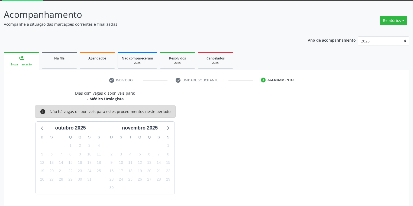
scroll to position [45, 0]
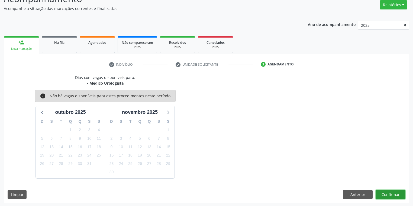
click at [385, 195] on button "Confirmar" at bounding box center [390, 194] width 30 height 9
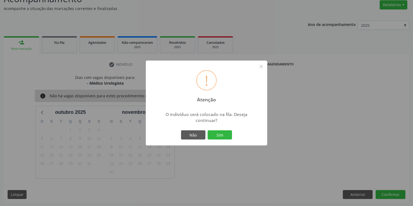
drag, startPoint x: 209, startPoint y: 132, endPoint x: 213, endPoint y: 133, distance: 4.8
click at [210, 132] on button "Sim" at bounding box center [219, 134] width 24 height 9
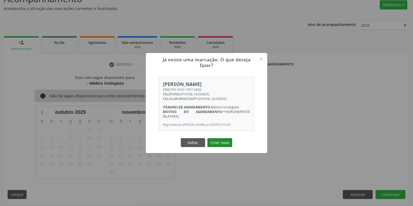
click at [220, 145] on button "Criar novo" at bounding box center [219, 142] width 25 height 9
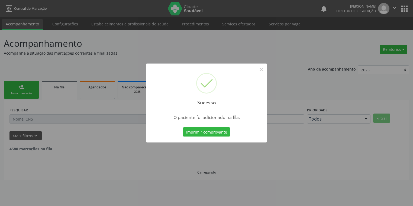
scroll to position [0, 0]
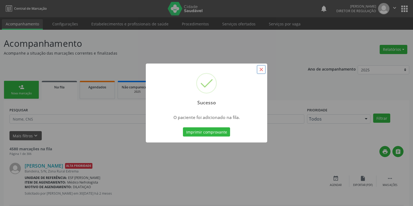
click at [260, 70] on button "×" at bounding box center [260, 69] width 9 height 9
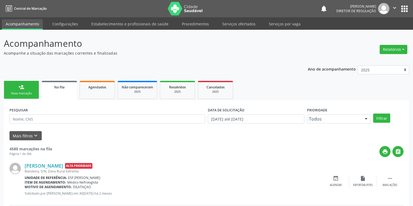
click at [33, 89] on link "person_add Nova marcação" at bounding box center [21, 90] width 35 height 18
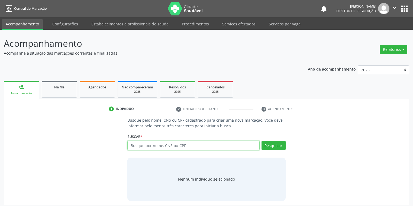
click at [141, 143] on input "text" at bounding box center [193, 145] width 132 height 9
type input "708404225590860"
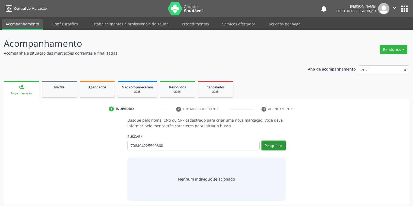
click at [270, 146] on button "Pesquisar" at bounding box center [273, 145] width 24 height 9
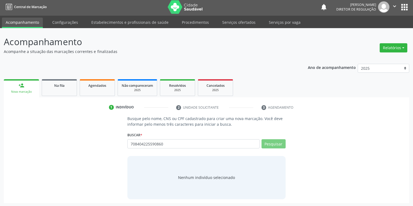
scroll to position [2, 0]
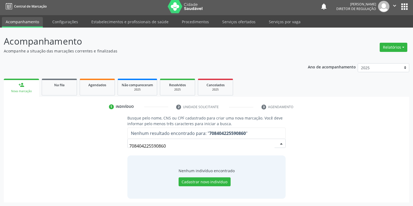
click at [176, 147] on input "708404225590860" at bounding box center [201, 146] width 145 height 11
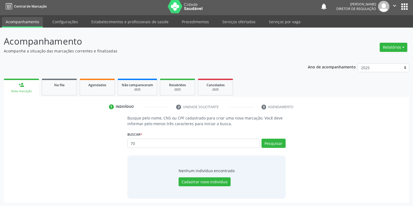
type input "7"
type input "708404226590860"
click at [275, 144] on button "Pesquisar" at bounding box center [273, 143] width 24 height 9
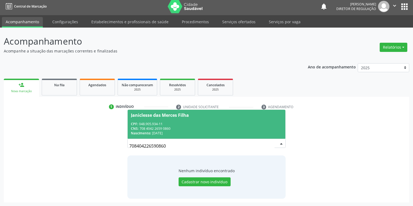
click at [179, 122] on div "CPF: 048.905.934-11" at bounding box center [206, 124] width 151 height 5
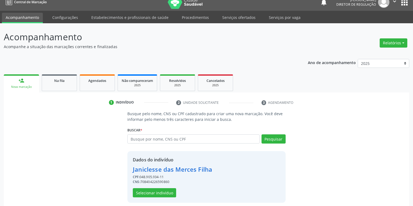
scroll to position [10, 0]
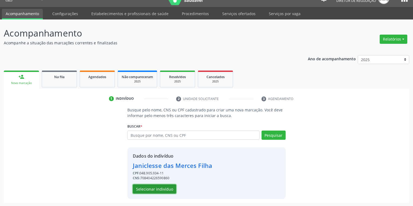
click at [160, 186] on button "Selecionar indivíduo" at bounding box center [154, 189] width 43 height 9
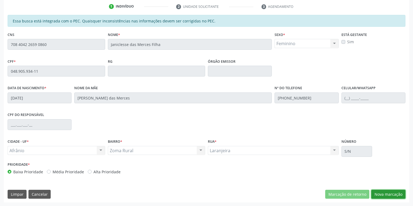
click at [377, 191] on button "Nova marcação" at bounding box center [388, 194] width 34 height 9
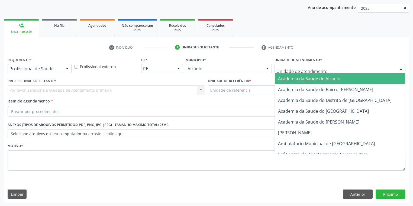
click at [281, 65] on div at bounding box center [339, 68] width 131 height 9
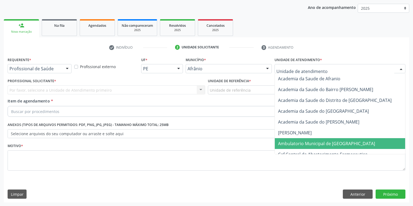
click at [293, 142] on span "Ambulatorio Municipal de [GEOGRAPHIC_DATA]" at bounding box center [326, 144] width 97 height 6
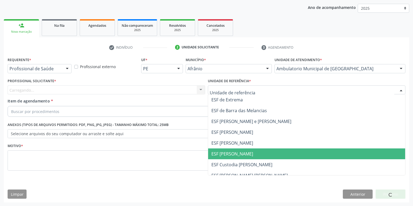
click at [231, 155] on span "ESF [PERSON_NAME]" at bounding box center [232, 154] width 42 height 6
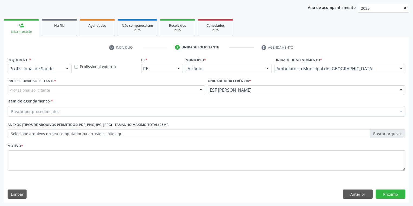
drag, startPoint x: 32, startPoint y: 90, endPoint x: 35, endPoint y: 106, distance: 16.4
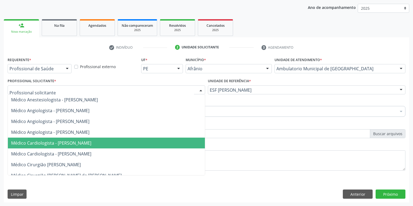
click at [41, 145] on span "Médico Cardiologista - [PERSON_NAME]" at bounding box center [51, 143] width 80 height 6
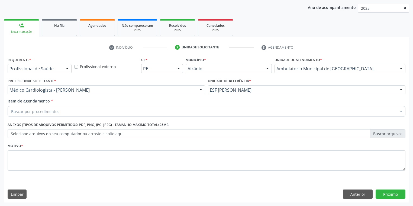
drag, startPoint x: 27, startPoint y: 105, endPoint x: 27, endPoint y: 109, distance: 4.1
click at [27, 106] on div "Item de agendamento * Buscar por procedimentos Selecionar todos 0604320140 - Ab…" at bounding box center [206, 106] width 397 height 17
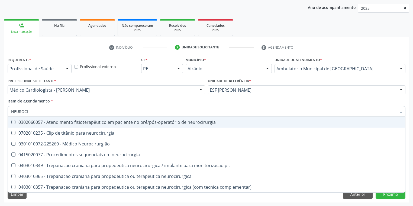
type input "NEUROCIR"
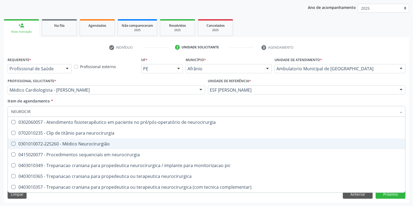
click at [51, 143] on div "0301010072-225260 - Médico Neurocirurgião" at bounding box center [206, 144] width 390 height 4
checkbox Neurocirurgião "true"
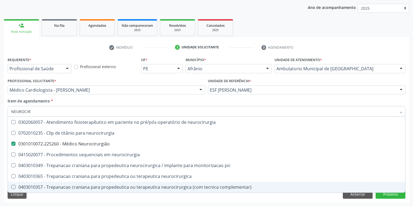
click at [49, 196] on div "Requerente * Profissional de Saúde Profissional de Saúde Paciente Nenhum result…" at bounding box center [206, 129] width 405 height 147
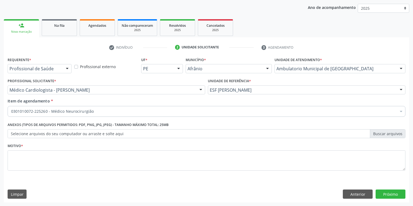
click at [31, 168] on li "Não selecionados" at bounding box center [219, 164] width 423 height 14
click at [30, 161] on textarea at bounding box center [206, 161] width 397 height 21
type textarea "*"
click at [388, 192] on button "Próximo" at bounding box center [390, 194] width 30 height 9
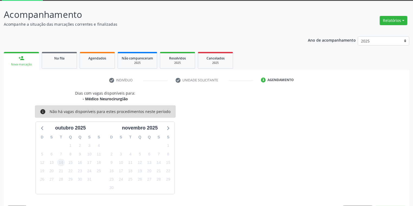
scroll to position [45, 0]
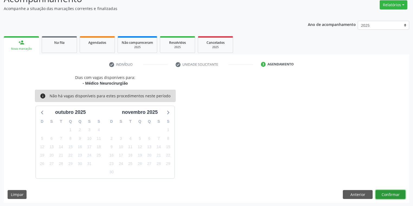
click at [388, 193] on button "Confirmar" at bounding box center [390, 194] width 30 height 9
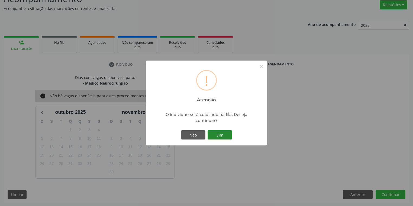
click at [225, 135] on button "Sim" at bounding box center [219, 134] width 24 height 9
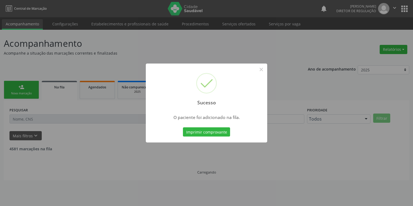
scroll to position [0, 0]
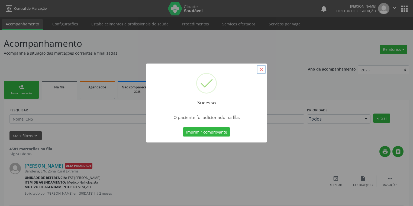
click at [261, 71] on button "×" at bounding box center [260, 69] width 9 height 9
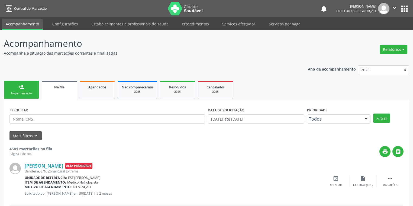
click at [16, 89] on link "person_add Nova marcação" at bounding box center [21, 90] width 35 height 18
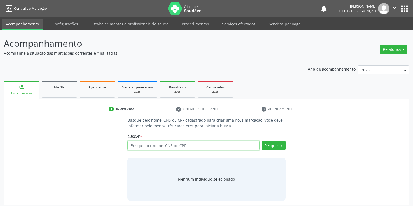
click at [146, 147] on input "text" at bounding box center [193, 145] width 132 height 9
type input "04176262400"
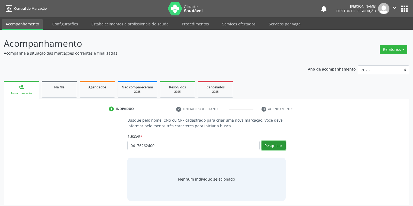
click at [270, 146] on button "Pesquisar" at bounding box center [273, 145] width 24 height 9
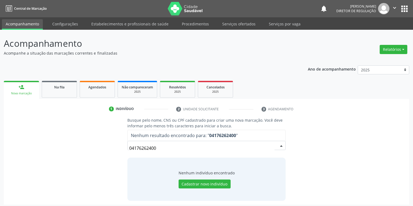
click at [160, 146] on input "04176262400" at bounding box center [201, 148] width 145 height 11
type input "0"
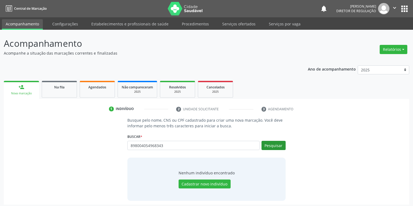
type input "898004054968343"
click at [274, 147] on button "Pesquisar" at bounding box center [273, 145] width 24 height 9
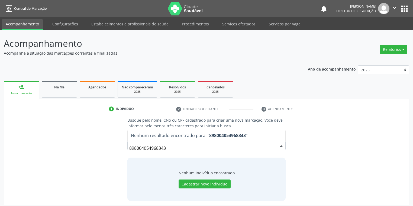
click at [169, 148] on input "898004054968343" at bounding box center [201, 148] width 145 height 11
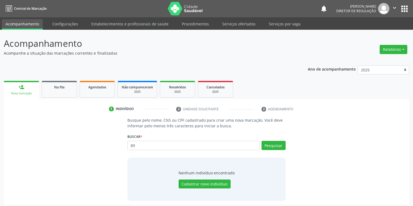
type input "8"
type input "JOCELINO DE OLI"
click at [263, 144] on button "Pesquisar" at bounding box center [273, 145] width 24 height 9
click at [165, 148] on input "JOCELINO DE OLI" at bounding box center [193, 145] width 132 height 9
type input "J"
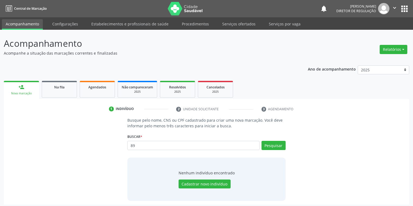
type input "8"
type input "04176262400"
click at [273, 147] on button "Pesquisar" at bounding box center [273, 145] width 24 height 9
click at [159, 151] on input "04176262400" at bounding box center [201, 148] width 145 height 11
type input "0"
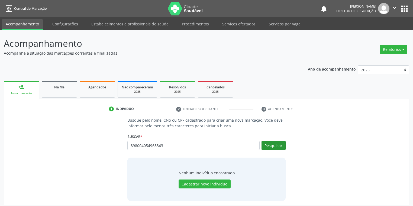
type input "898004054968343"
click at [267, 145] on button "Pesquisar" at bounding box center [273, 145] width 24 height 9
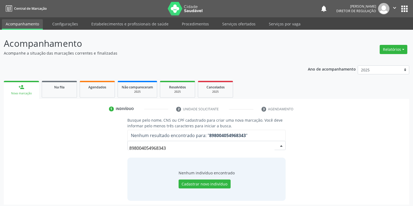
click at [168, 146] on input "898004054968343" at bounding box center [201, 148] width 145 height 11
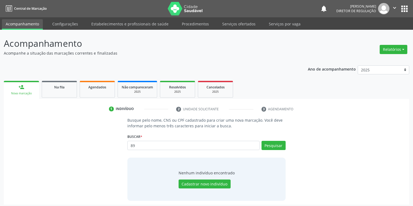
type input "8"
type input "704800550525742"
click at [278, 146] on button "Pesquisar" at bounding box center [273, 145] width 24 height 9
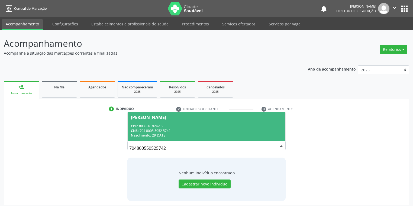
click at [143, 128] on div "CPF: 883.816.924-15" at bounding box center [206, 126] width 151 height 5
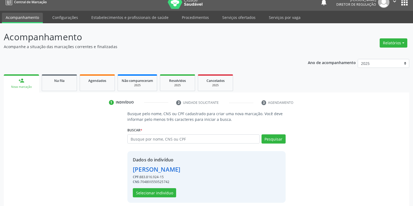
scroll to position [10, 0]
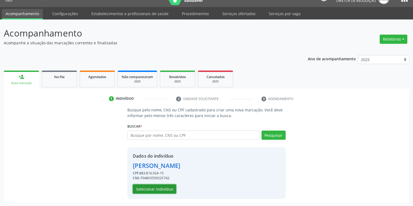
click at [154, 185] on button "Selecionar indivíduo" at bounding box center [154, 189] width 43 height 9
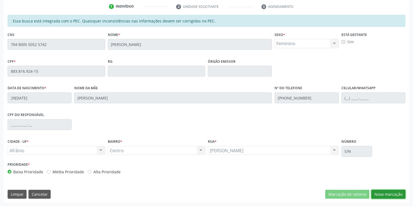
click at [379, 193] on button "Nova marcação" at bounding box center [388, 194] width 34 height 9
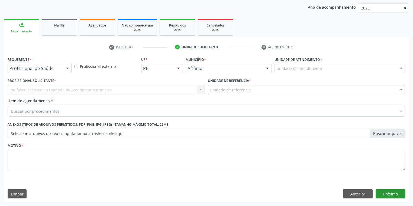
scroll to position [62, 0]
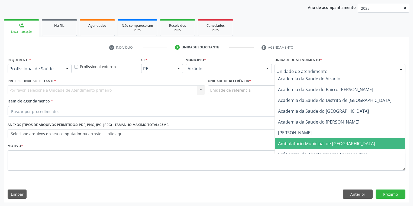
click at [280, 145] on span "Ambulatorio Municipal de [GEOGRAPHIC_DATA]" at bounding box center [326, 144] width 97 height 6
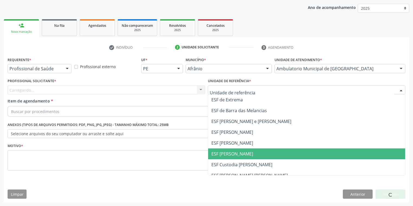
click at [232, 152] on span "ESF [PERSON_NAME]" at bounding box center [232, 154] width 42 height 6
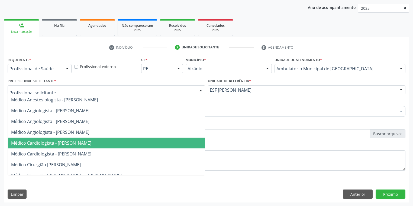
click at [60, 145] on span "Médico Cardiologista - [PERSON_NAME]" at bounding box center [51, 143] width 80 height 6
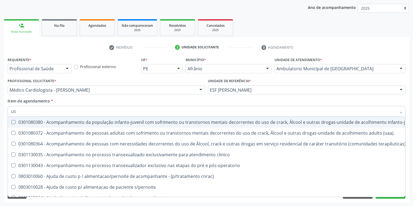
type input "U"
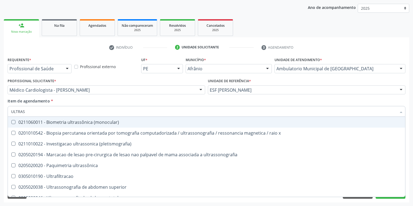
type input "ULTRASS"
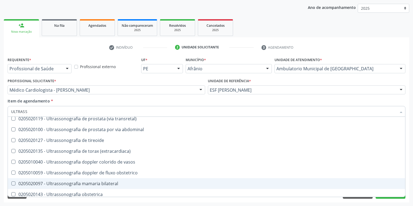
scroll to position [130, 0]
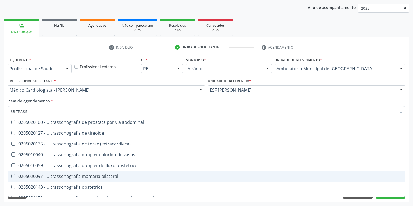
click at [85, 177] on div "0205020097 - Ultrassonografia mamaria bilateral" at bounding box center [206, 176] width 390 height 4
checkbox bilateral "true"
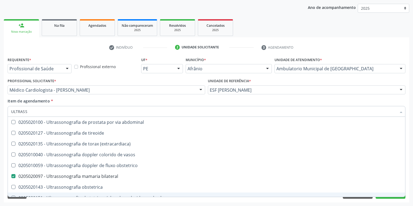
click at [53, 199] on div "Requerente * Profissional de Saúde Profissional de Saúde Paciente Nenhum result…" at bounding box center [206, 129] width 405 height 147
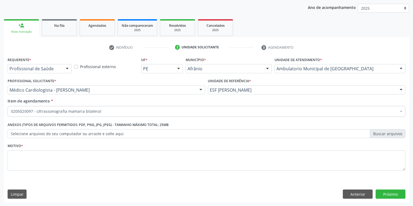
scroll to position [0, 0]
click at [27, 154] on textarea at bounding box center [206, 161] width 397 height 21
type textarea "*"
click at [384, 194] on button "Próximo" at bounding box center [390, 194] width 30 height 9
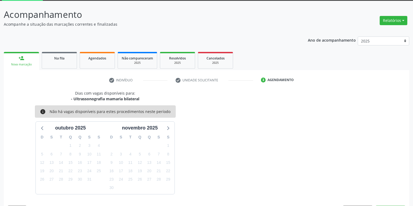
scroll to position [45, 0]
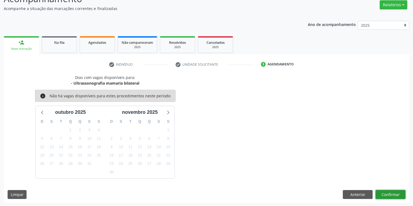
click at [389, 194] on button "Confirmar" at bounding box center [390, 194] width 30 height 9
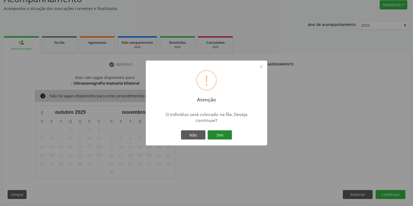
click at [212, 133] on button "Sim" at bounding box center [219, 134] width 24 height 9
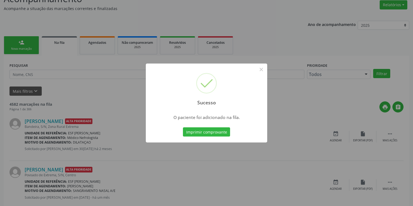
scroll to position [0, 0]
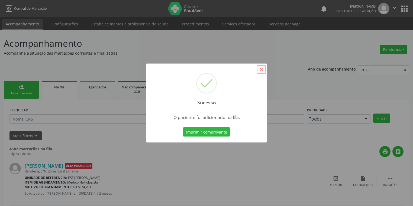
click at [262, 69] on button "×" at bounding box center [260, 69] width 9 height 9
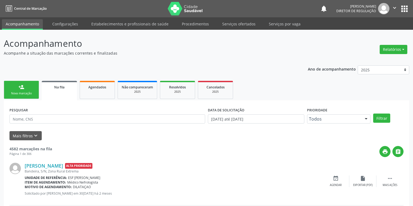
click at [7, 92] on link "person_add Nova marcação" at bounding box center [21, 90] width 35 height 18
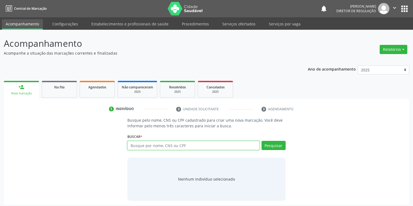
click at [138, 144] on input "text" at bounding box center [193, 145] width 132 height 9
type input "10280140401"
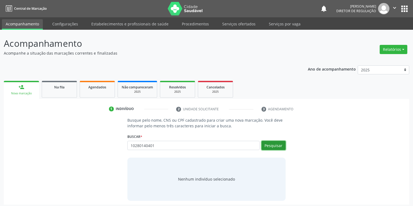
click at [272, 146] on button "Pesquisar" at bounding box center [273, 145] width 24 height 9
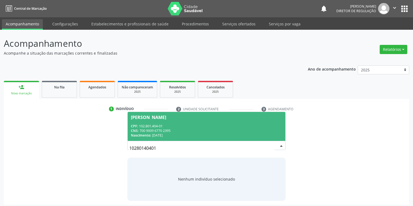
click at [195, 134] on div "Nascimento: 29/07/1993" at bounding box center [206, 135] width 151 height 5
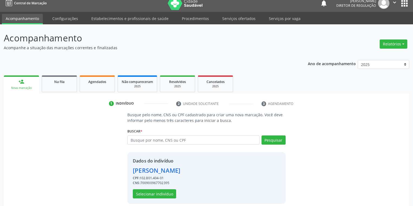
scroll to position [10, 0]
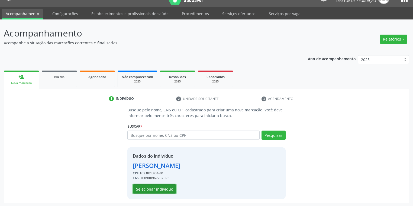
click at [160, 188] on button "Selecionar indivíduo" at bounding box center [154, 189] width 43 height 9
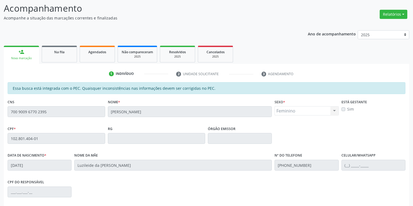
scroll to position [103, 0]
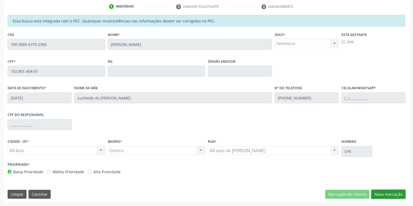
click at [384, 194] on button "Nova marcação" at bounding box center [388, 194] width 34 height 9
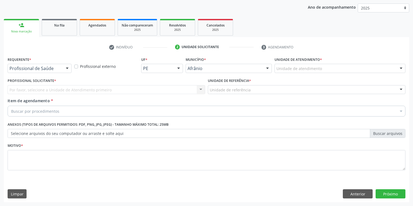
scroll to position [62, 0]
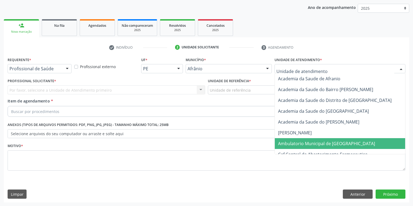
click at [293, 143] on span "Ambulatorio Municipal de [GEOGRAPHIC_DATA]" at bounding box center [326, 144] width 97 height 6
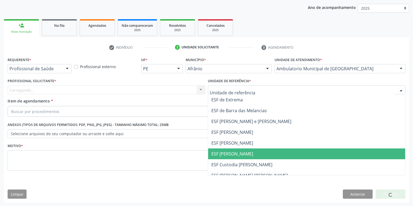
click at [226, 152] on span "ESF [PERSON_NAME]" at bounding box center [232, 154] width 42 height 6
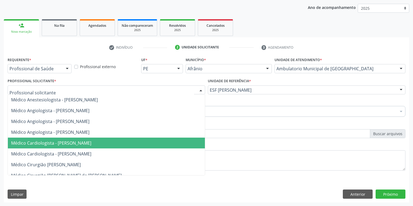
click at [58, 142] on span "Médico Cardiologista - [PERSON_NAME]" at bounding box center [51, 143] width 80 height 6
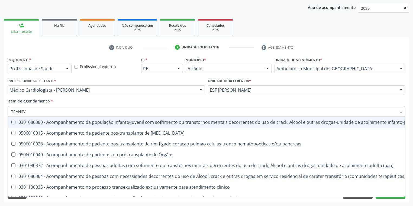
type input "TRANSVA"
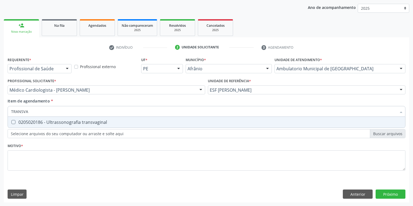
click at [28, 124] on div "0205020186 - Ultrassonografia transvaginal" at bounding box center [206, 122] width 390 height 4
checkbox transvaginal "true"
click at [24, 162] on div "Requerente * Profissional de Saúde Profissional de Saúde Paciente Nenhum result…" at bounding box center [206, 117] width 397 height 123
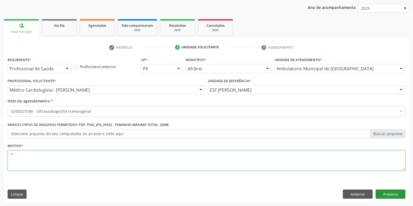
type textarea "*"
click at [379, 194] on button "Próximo" at bounding box center [390, 194] width 30 height 9
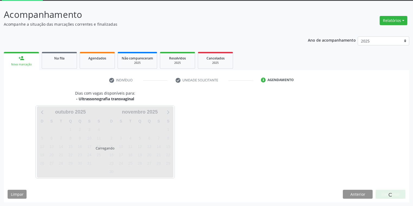
scroll to position [45, 0]
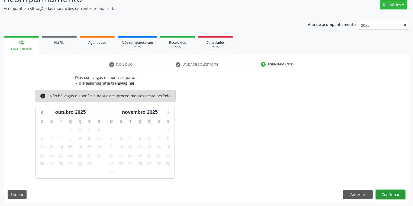
click at [388, 195] on button "Confirmar" at bounding box center [390, 194] width 30 height 9
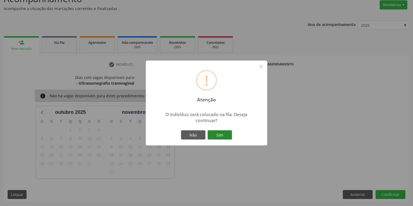
click at [226, 132] on button "Sim" at bounding box center [219, 134] width 24 height 9
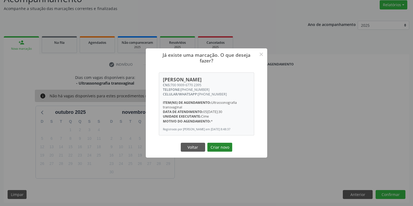
click at [224, 149] on button "Criar novo" at bounding box center [219, 147] width 25 height 9
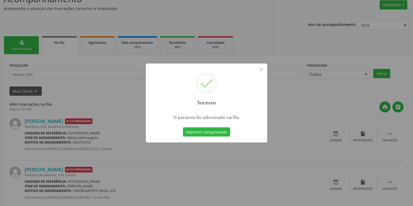
scroll to position [0, 0]
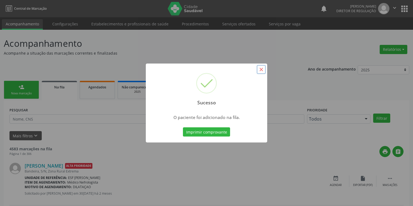
click at [260, 68] on button "×" at bounding box center [260, 69] width 9 height 9
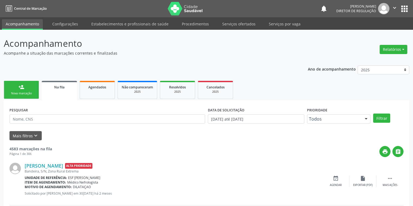
click at [16, 93] on div "Nova marcação" at bounding box center [21, 94] width 27 height 4
click at [16, 92] on div "Nova marcação" at bounding box center [21, 94] width 27 height 4
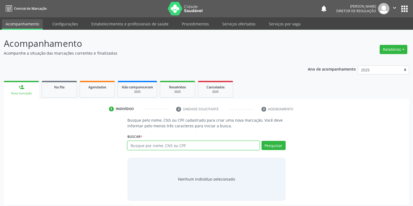
click at [141, 144] on input "text" at bounding box center [193, 145] width 132 height 9
type input "10280140401"
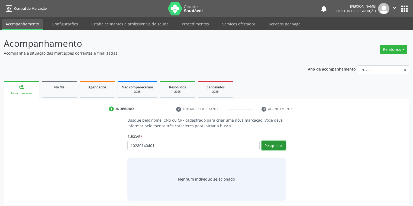
click at [266, 143] on button "Pesquisar" at bounding box center [273, 145] width 24 height 9
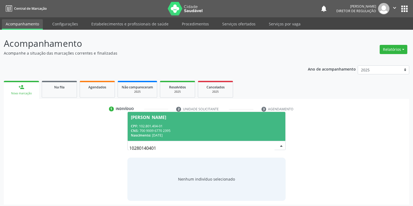
drag, startPoint x: 185, startPoint y: 130, endPoint x: 201, endPoint y: 129, distance: 16.3
click at [187, 130] on div "CNS: 700 9009 6770 2395" at bounding box center [206, 131] width 151 height 5
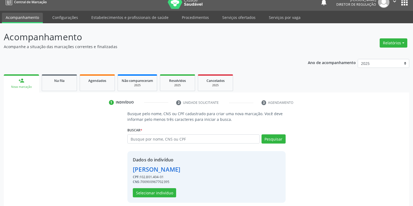
scroll to position [10, 0]
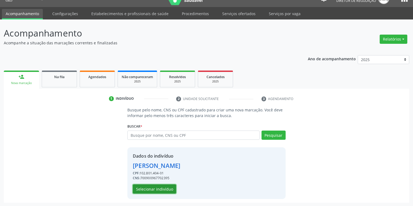
click at [160, 190] on button "Selecionar indivíduo" at bounding box center [154, 189] width 43 height 9
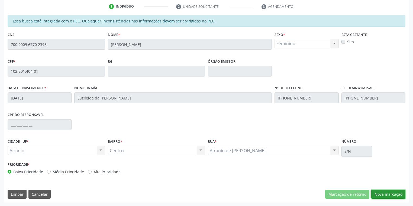
drag, startPoint x: 382, startPoint y: 198, endPoint x: 355, endPoint y: 173, distance: 36.4
click at [382, 197] on button "Nova marcação" at bounding box center [388, 194] width 34 height 9
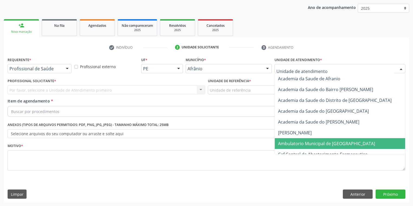
click at [299, 140] on span "Ambulatorio Municipal de [GEOGRAPHIC_DATA]" at bounding box center [341, 143] width 132 height 11
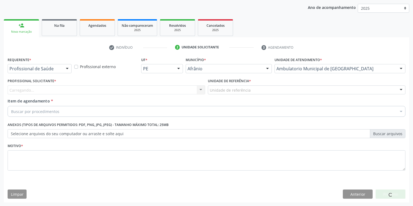
click at [225, 95] on div "Unidade de referência * Unidade de referência ESF de Extrema ESF de Barra das M…" at bounding box center [306, 87] width 200 height 21
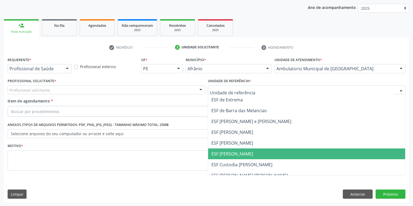
click at [228, 156] on span "ESF [PERSON_NAME]" at bounding box center [232, 154] width 42 height 6
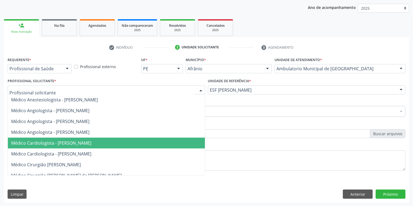
click at [55, 142] on span "Médico Cardiologista - [PERSON_NAME]" at bounding box center [51, 143] width 80 height 6
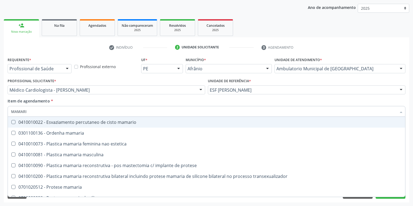
type input "MAMARIA"
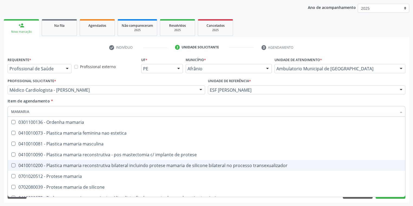
scroll to position [17, 0]
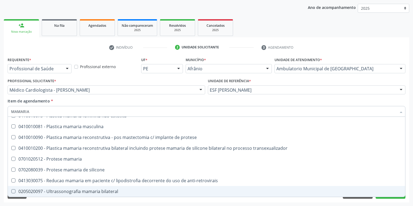
click at [64, 190] on div "0205020097 - Ultrassonografia mamaria bilateral" at bounding box center [206, 192] width 390 height 4
checkbox bilateral "true"
click at [52, 202] on div "Requerente * Profissional de Saúde Profissional de Saúde Paciente Nenhum result…" at bounding box center [206, 129] width 405 height 147
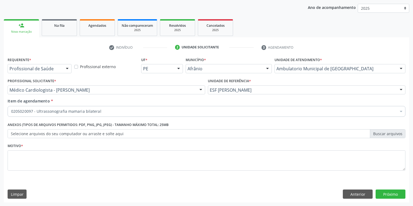
scroll to position [0, 0]
click at [24, 154] on textarea at bounding box center [206, 161] width 397 height 21
type textarea "*"
click at [385, 194] on button "Próximo" at bounding box center [390, 194] width 30 height 9
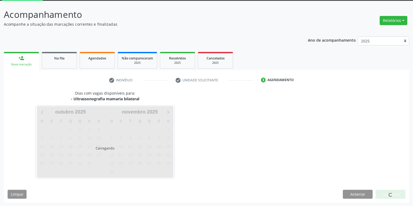
scroll to position [45, 0]
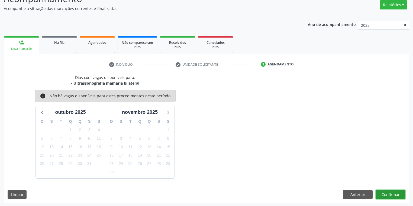
click at [390, 195] on button "Confirmar" at bounding box center [390, 194] width 30 height 9
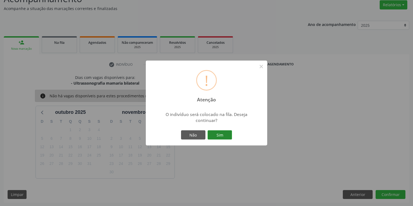
click at [211, 133] on button "Sim" at bounding box center [219, 134] width 24 height 9
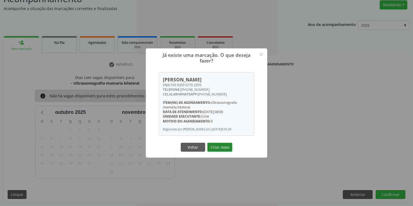
click at [224, 151] on button "Criar novo" at bounding box center [219, 147] width 25 height 9
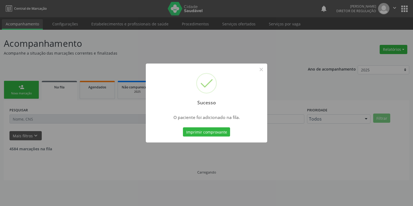
scroll to position [0, 0]
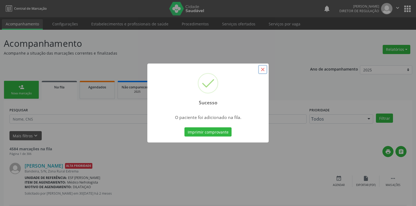
click at [259, 72] on button "×" at bounding box center [262, 69] width 9 height 9
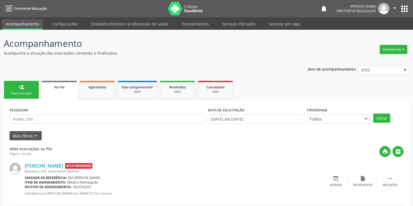
click at [22, 95] on div "Nova marcação" at bounding box center [21, 94] width 27 height 4
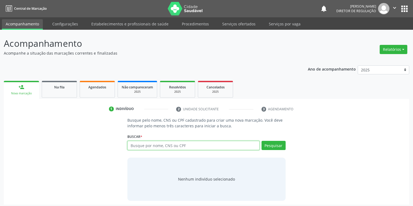
click at [133, 144] on input "text" at bounding box center [193, 145] width 132 height 9
type input "68720750404"
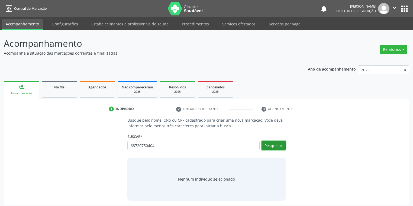
click at [276, 147] on button "Pesquisar" at bounding box center [273, 145] width 24 height 9
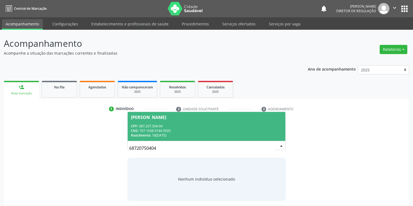
click at [190, 132] on div "CNS: 707 1038 9144 5920" at bounding box center [206, 131] width 151 height 5
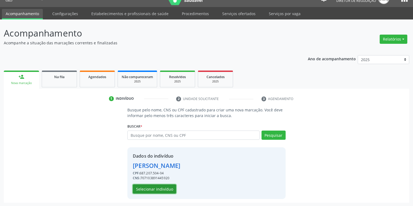
click at [162, 188] on button "Selecionar indivíduo" at bounding box center [154, 189] width 43 height 9
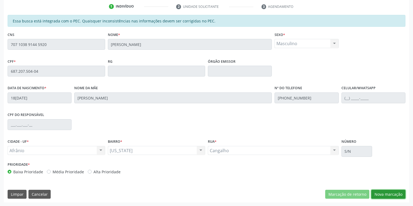
click at [379, 192] on button "Nova marcação" at bounding box center [388, 194] width 34 height 9
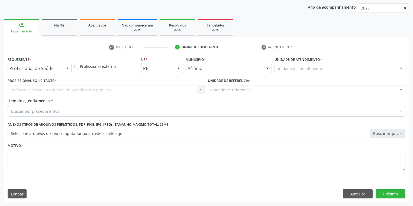
scroll to position [62, 0]
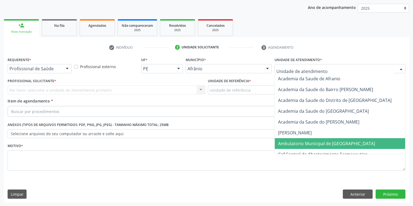
click at [284, 143] on span "Ambulatorio Municipal de [GEOGRAPHIC_DATA]" at bounding box center [326, 144] width 97 height 6
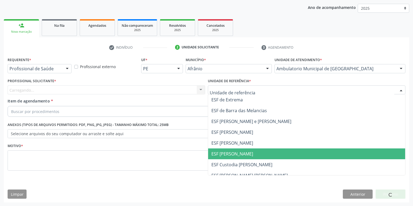
click at [221, 154] on span "ESF [PERSON_NAME]" at bounding box center [232, 154] width 42 height 6
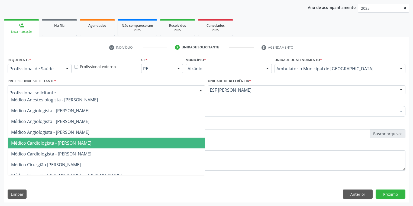
click at [57, 142] on span "Médico Cardiologista - [PERSON_NAME]" at bounding box center [51, 143] width 80 height 6
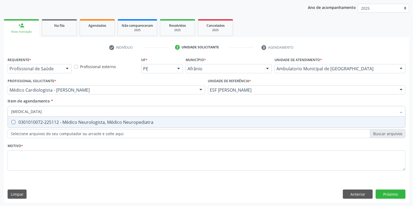
type input "NEUROLOGISTA"
click at [31, 121] on div "0301010072-225112 - Médico Neurologista, Médico Neuropediatra" at bounding box center [206, 122] width 390 height 4
checkbox Neuropediatra "true"
click at [24, 157] on div "Requerente * Profissional de Saúde Profissional de Saúde Paciente Nenhum result…" at bounding box center [206, 117] width 397 height 123
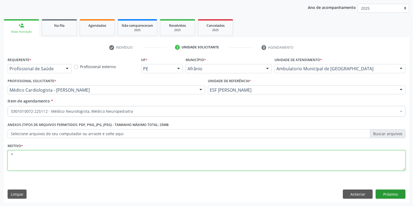
type textarea "*"
click at [381, 192] on button "Próximo" at bounding box center [390, 194] width 30 height 9
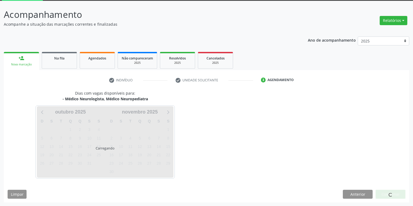
scroll to position [29, 0]
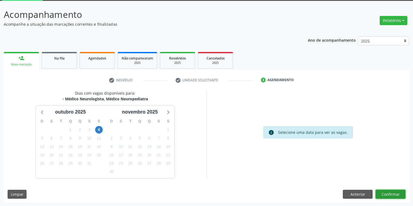
click at [384, 198] on button "Confirmar" at bounding box center [390, 194] width 30 height 9
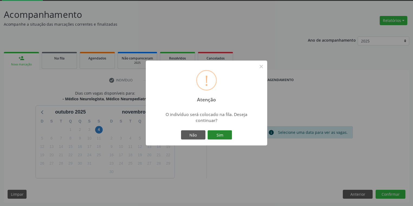
click at [217, 132] on button "Sim" at bounding box center [219, 134] width 24 height 9
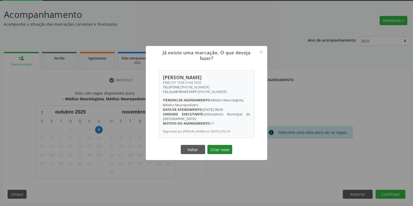
click at [222, 149] on button "Criar novo" at bounding box center [219, 149] width 25 height 9
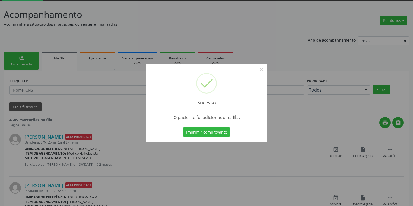
scroll to position [0, 0]
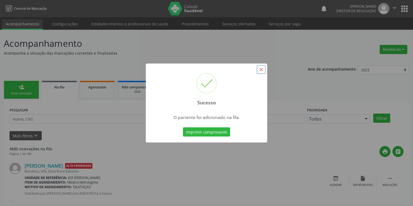
click at [262, 70] on button "×" at bounding box center [260, 69] width 9 height 9
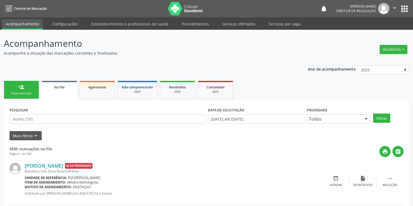
click at [17, 92] on div "Nova marcação" at bounding box center [21, 94] width 27 height 4
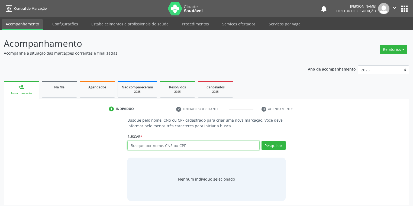
click at [141, 147] on input "text" at bounding box center [193, 145] width 132 height 9
type input "700508328519356"
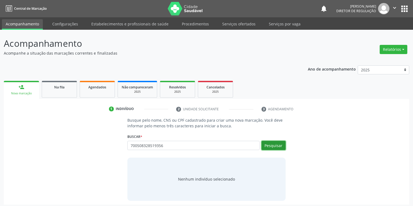
click at [274, 143] on button "Pesquisar" at bounding box center [273, 145] width 24 height 9
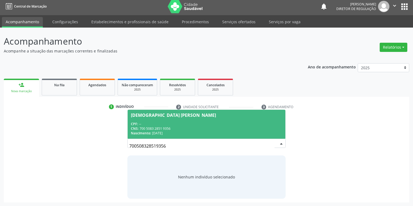
click at [157, 117] on span "Tamila Maria Marques Pereira CPF: -- CNS: 700 5083 2851 9356 Nascimento: 02/10/…" at bounding box center [207, 124] width 158 height 29
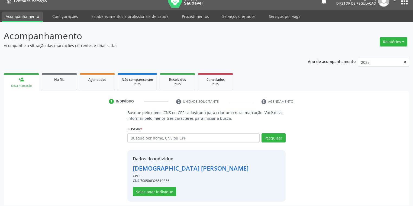
scroll to position [10, 0]
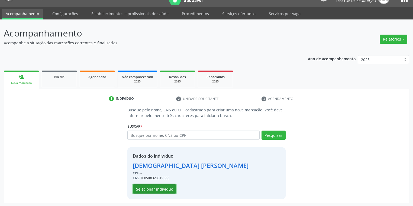
click at [155, 190] on button "Selecionar indivíduo" at bounding box center [154, 189] width 43 height 9
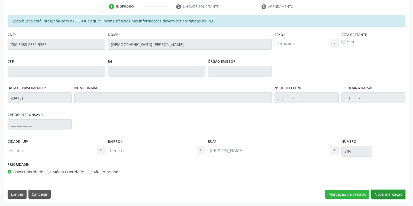
click at [383, 194] on button "Nova marcação" at bounding box center [388, 194] width 34 height 9
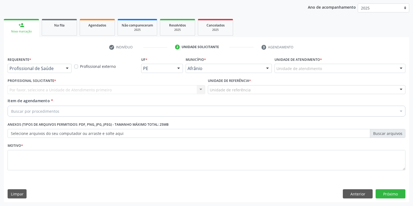
scroll to position [62, 0]
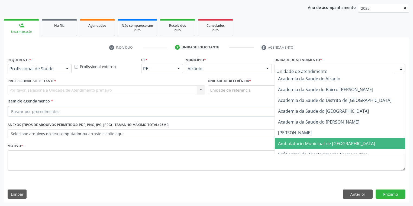
click at [295, 140] on span "Ambulatorio Municipal de [GEOGRAPHIC_DATA]" at bounding box center [341, 143] width 132 height 11
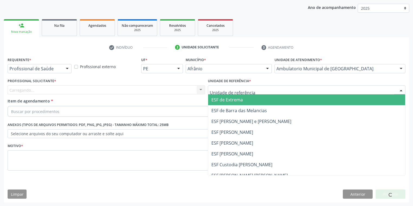
click at [220, 86] on div at bounding box center [306, 90] width 197 height 9
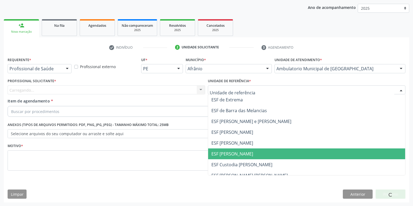
click at [227, 152] on span "ESF [PERSON_NAME]" at bounding box center [232, 154] width 42 height 6
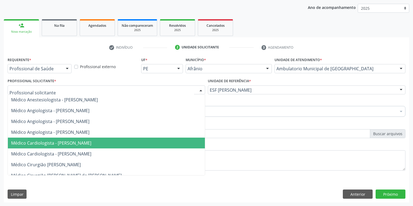
click at [47, 145] on span "Médico Cardiologista - [PERSON_NAME]" at bounding box center [51, 143] width 80 height 6
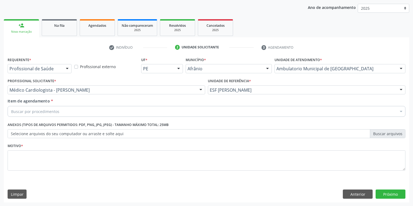
click at [39, 107] on div "Buscar por procedimentos" at bounding box center [206, 111] width 397 height 11
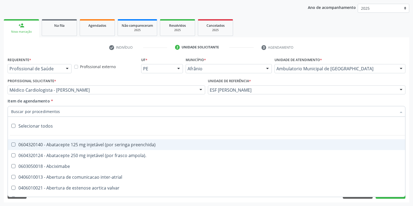
type input "T"
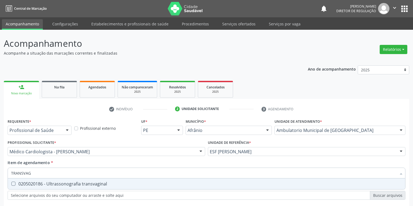
scroll to position [62, 0]
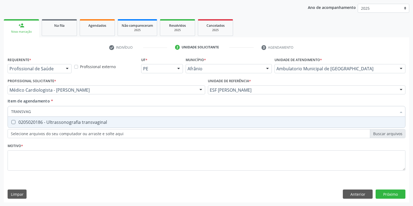
click at [32, 124] on div "0205020186 - Ultrassonografia transvaginal" at bounding box center [206, 122] width 390 height 4
checkbox transvaginal "true"
click at [25, 165] on div "Requerente * Profissional de Saúde Profissional de Saúde Paciente Nenhum result…" at bounding box center [206, 117] width 397 height 123
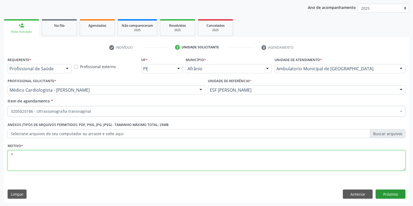
type textarea "*"
click at [387, 194] on button "Próximo" at bounding box center [390, 194] width 30 height 9
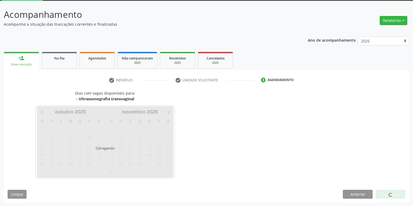
scroll to position [45, 0]
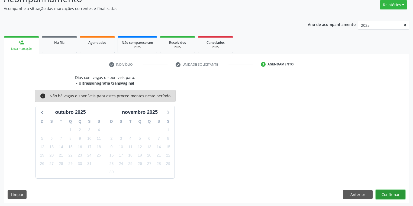
click at [385, 194] on button "Confirmar" at bounding box center [390, 194] width 30 height 9
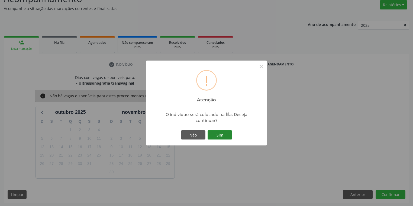
click at [229, 134] on button "Sim" at bounding box center [219, 134] width 24 height 9
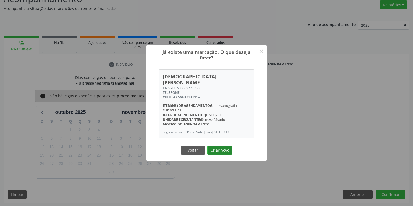
click at [225, 148] on button "Criar novo" at bounding box center [219, 150] width 25 height 9
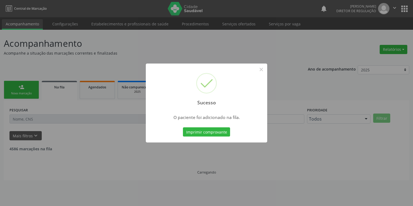
scroll to position [0, 0]
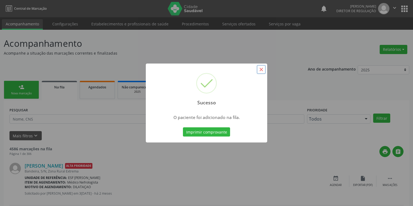
click at [260, 72] on button "×" at bounding box center [260, 69] width 9 height 9
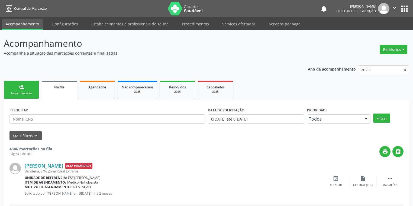
click at [30, 92] on div "Nova marcação" at bounding box center [21, 94] width 27 height 4
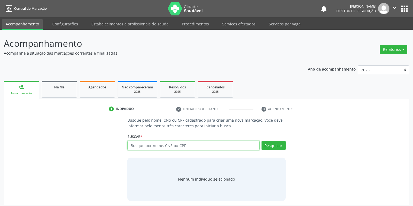
click at [145, 147] on input "text" at bounding box center [193, 145] width 132 height 9
type input "700001687068407"
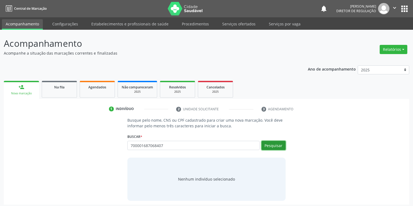
click at [272, 148] on button "Pesquisar" at bounding box center [273, 145] width 24 height 9
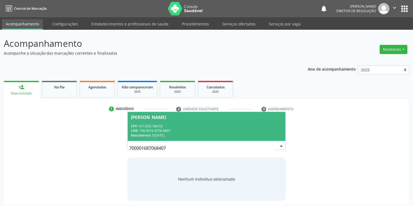
click at [168, 129] on div "CNS: 700 0016 8706 8407" at bounding box center [206, 131] width 151 height 5
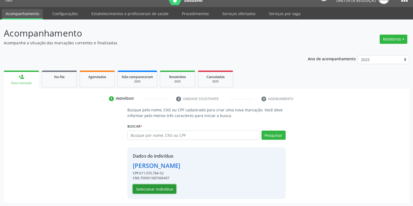
click at [154, 189] on button "Selecionar indivíduo" at bounding box center [154, 189] width 43 height 9
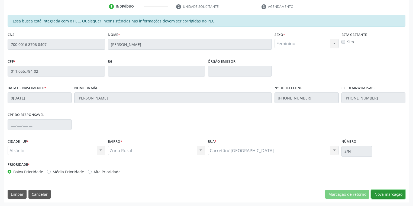
click at [379, 195] on button "Nova marcação" at bounding box center [388, 194] width 34 height 9
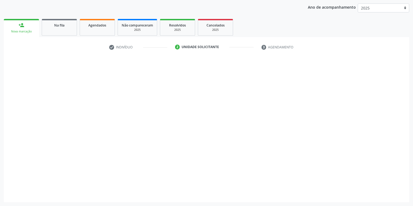
scroll to position [62, 0]
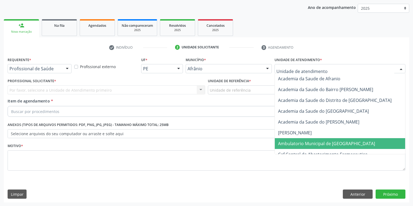
click at [285, 147] on span "Ambulatorio Municipal de [GEOGRAPHIC_DATA]" at bounding box center [341, 143] width 132 height 11
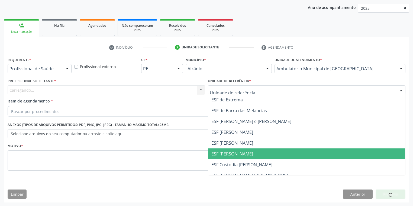
click at [229, 152] on span "ESF [PERSON_NAME]" at bounding box center [232, 154] width 42 height 6
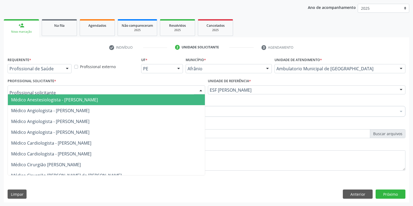
drag, startPoint x: 57, startPoint y: 91, endPoint x: 60, endPoint y: 101, distance: 10.2
click at [57, 91] on div at bounding box center [106, 90] width 197 height 9
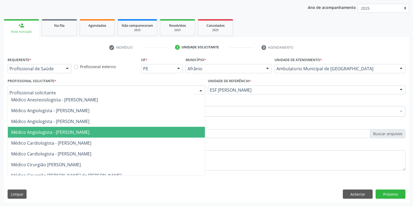
click at [66, 135] on span "Médico Angiologista - [PERSON_NAME]" at bounding box center [106, 132] width 197 height 11
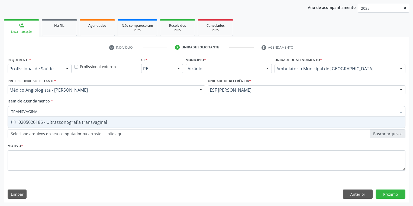
type input "TRANSVAGINAL"
click at [46, 123] on div "0205020186 - Ultrassonografia transvaginal" at bounding box center [206, 122] width 390 height 4
checkbox transvaginal "true"
click at [36, 159] on div "Requerente * Profissional de Saúde Profissional de Saúde Paciente Nenhum result…" at bounding box center [206, 117] width 397 height 123
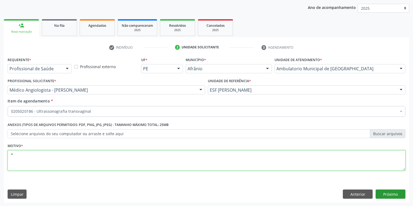
type textarea "*"
click at [386, 194] on button "Próximo" at bounding box center [390, 194] width 30 height 9
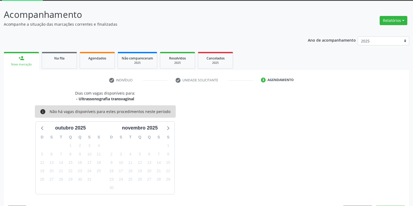
scroll to position [45, 0]
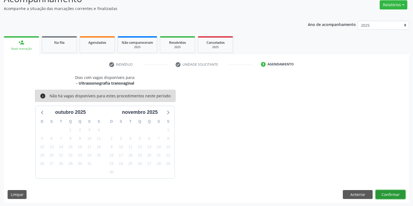
click at [388, 193] on button "Confirmar" at bounding box center [390, 194] width 30 height 9
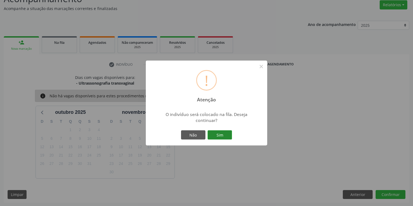
click at [221, 132] on button "Sim" at bounding box center [219, 134] width 24 height 9
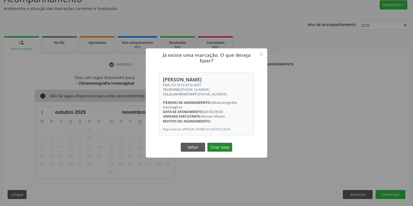
click at [225, 151] on button "Criar novo" at bounding box center [219, 147] width 25 height 9
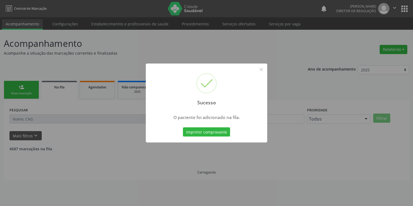
scroll to position [0, 0]
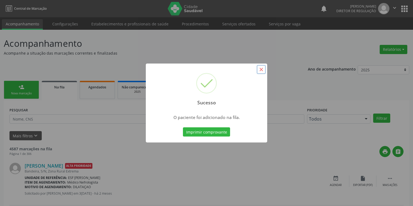
click at [261, 69] on button "×" at bounding box center [260, 69] width 9 height 9
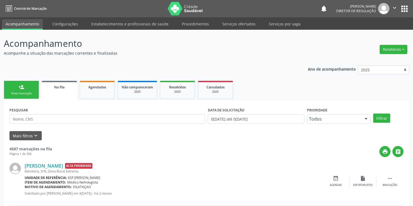
click at [26, 90] on link "person_add Nova marcação" at bounding box center [21, 90] width 35 height 18
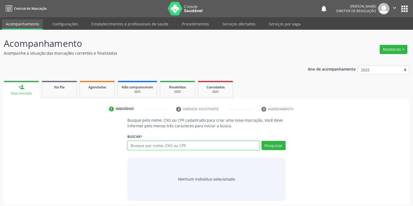
click at [151, 145] on input "text" at bounding box center [193, 145] width 132 height 9
type input "701807263524177"
click at [271, 146] on button "Pesquisar" at bounding box center [273, 145] width 24 height 9
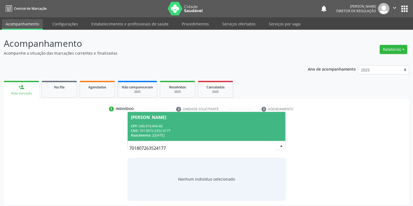
click at [174, 125] on div "CPF: 040.974.494-86" at bounding box center [206, 126] width 151 height 5
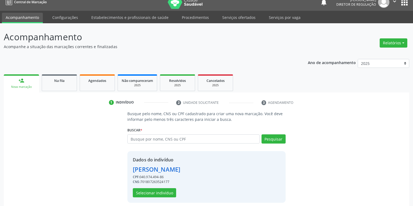
scroll to position [10, 0]
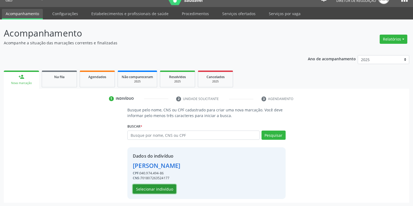
click at [150, 187] on button "Selecionar indivíduo" at bounding box center [154, 189] width 43 height 9
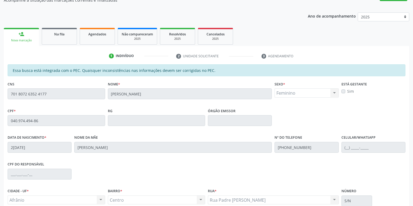
scroll to position [103, 0]
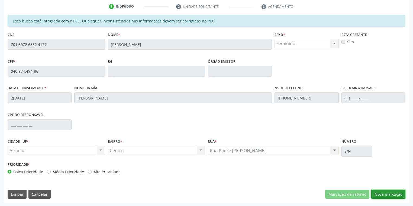
click at [383, 194] on button "Nova marcação" at bounding box center [388, 194] width 34 height 9
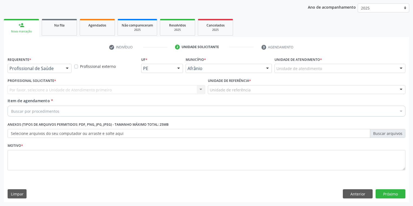
scroll to position [62, 0]
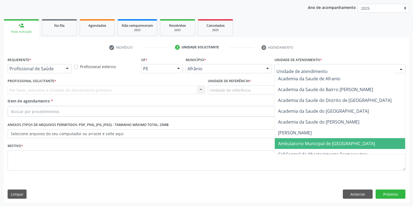
drag, startPoint x: 291, startPoint y: 143, endPoint x: 276, endPoint y: 128, distance: 21.2
click at [290, 143] on span "Ambulatorio Municipal de [GEOGRAPHIC_DATA]" at bounding box center [326, 144] width 97 height 6
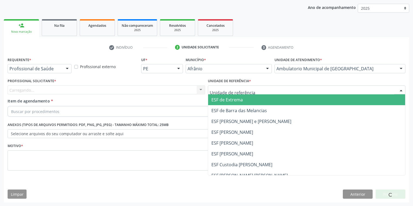
drag, startPoint x: 229, startPoint y: 90, endPoint x: 228, endPoint y: 113, distance: 22.2
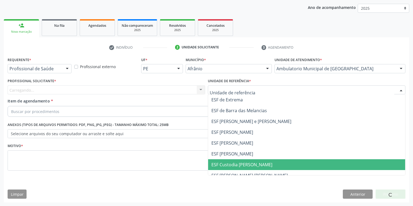
click at [227, 161] on span "ESF Custodia [PERSON_NAME]" at bounding box center [306, 164] width 197 height 11
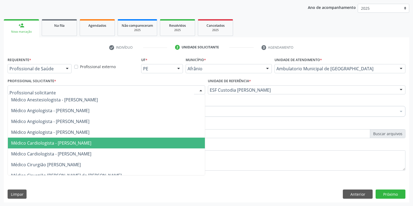
click at [46, 146] on span "Médico Cardiologista - [PERSON_NAME]" at bounding box center [106, 143] width 197 height 11
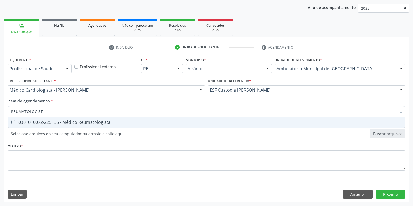
type input "REUMATOLOGISTA"
click at [22, 123] on div "0301010072-225136 - Médico Reumatologista" at bounding box center [206, 122] width 390 height 4
checkbox Reumatologista "true"
click at [31, 156] on div "Requerente * Profissional de Saúde Profissional de Saúde Paciente Nenhum result…" at bounding box center [206, 117] width 397 height 123
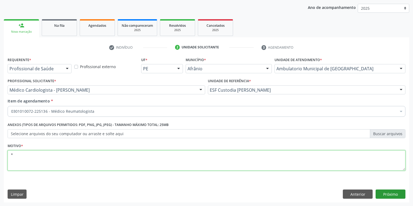
type textarea "*"
click at [389, 195] on button "Próximo" at bounding box center [390, 194] width 30 height 9
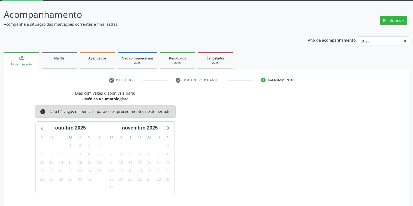
scroll to position [45, 0]
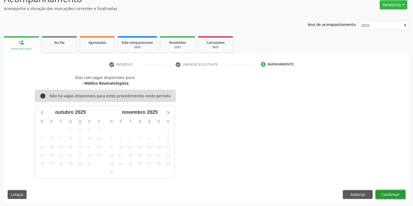
click at [383, 191] on button "Confirmar" at bounding box center [390, 194] width 30 height 9
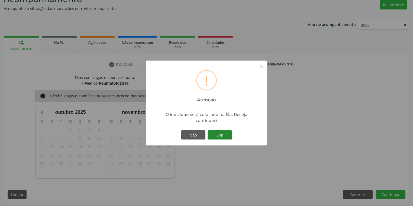
click at [220, 136] on button "Sim" at bounding box center [219, 134] width 24 height 9
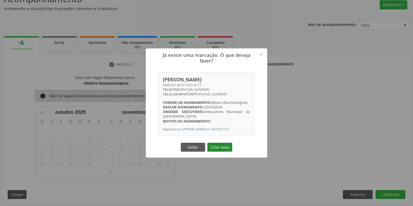
click at [214, 149] on button "Criar novo" at bounding box center [219, 147] width 25 height 9
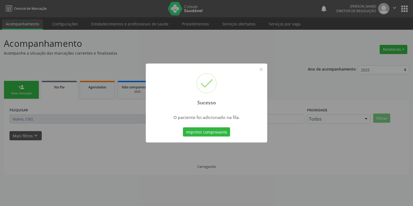
scroll to position [0, 0]
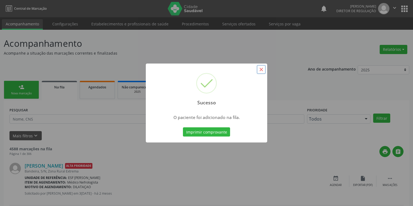
click at [260, 71] on button "×" at bounding box center [260, 69] width 9 height 9
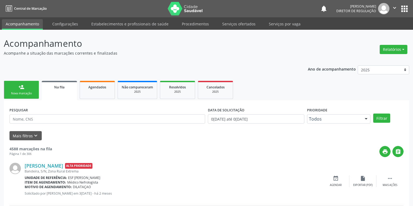
click at [27, 91] on link "person_add Nova marcação" at bounding box center [21, 90] width 35 height 18
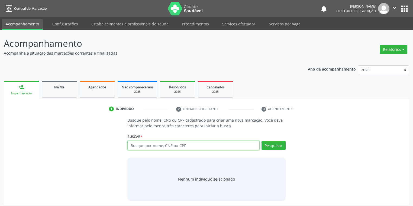
click at [137, 147] on input "text" at bounding box center [193, 145] width 132 height 9
type input "705204468365076"
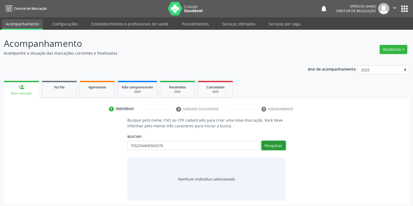
click at [271, 147] on button "Pesquisar" at bounding box center [273, 145] width 24 height 9
type input "705204468365076"
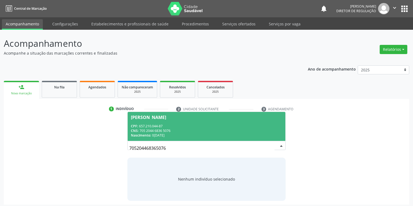
click at [154, 135] on div "Nascimento: 05/01/1969" at bounding box center [206, 135] width 151 height 5
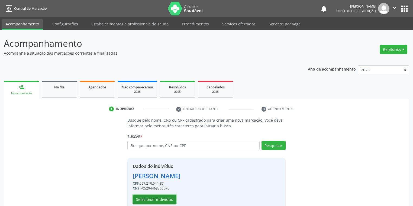
click at [149, 200] on button "Selecionar indivíduo" at bounding box center [154, 199] width 43 height 9
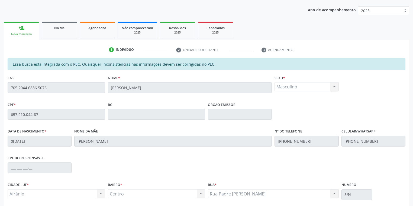
scroll to position [103, 0]
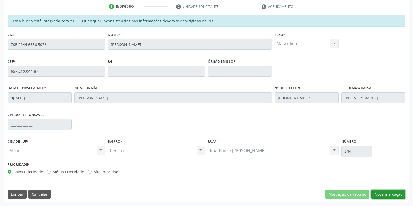
click at [382, 197] on button "Nova marcação" at bounding box center [388, 194] width 34 height 9
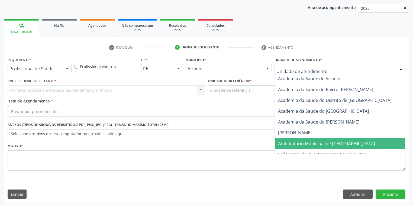
click at [291, 141] on span "Ambulatorio Municipal de [GEOGRAPHIC_DATA]" at bounding box center [326, 144] width 97 height 6
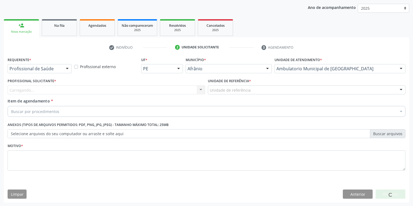
click at [229, 93] on div "Unidade de referência" at bounding box center [306, 90] width 197 height 9
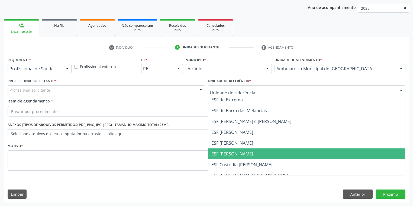
click at [230, 153] on span "ESF [PERSON_NAME]" at bounding box center [232, 154] width 42 height 6
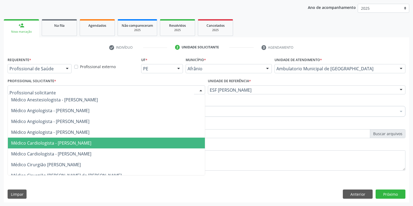
click at [35, 139] on span "Médico Cardiologista - [PERSON_NAME]" at bounding box center [106, 143] width 197 height 11
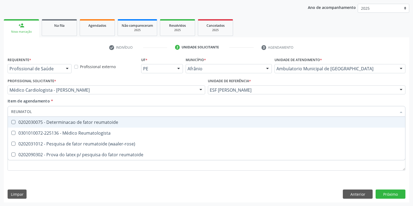
type input "REUMATOLO"
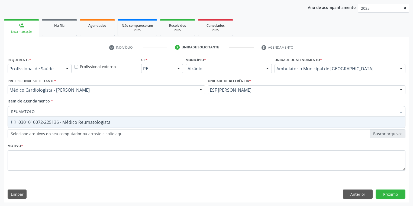
click at [33, 123] on div "0301010072-225136 - Médico Reumatologista" at bounding box center [206, 122] width 390 height 4
checkbox Reumatologista "true"
click at [36, 163] on div "Requerente * Profissional de Saúde Profissional de Saúde Paciente Nenhum result…" at bounding box center [206, 117] width 397 height 123
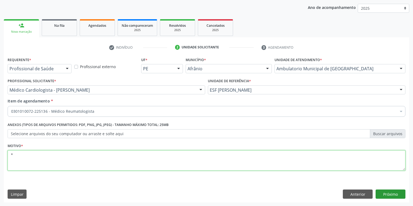
type textarea "*"
click at [383, 194] on button "Próximo" at bounding box center [390, 194] width 30 height 9
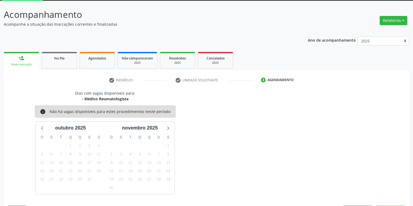
scroll to position [45, 0]
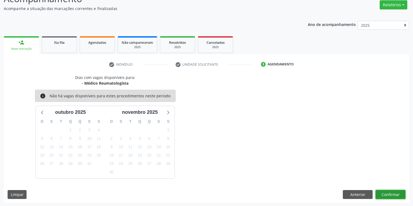
click at [376, 192] on button "Confirmar" at bounding box center [390, 194] width 30 height 9
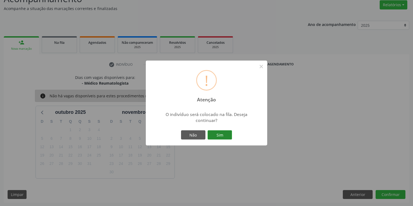
click at [225, 136] on button "Sim" at bounding box center [219, 134] width 24 height 9
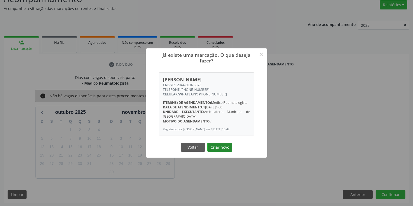
click at [218, 149] on button "Criar novo" at bounding box center [219, 147] width 25 height 9
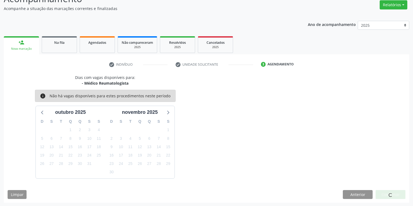
scroll to position [0, 0]
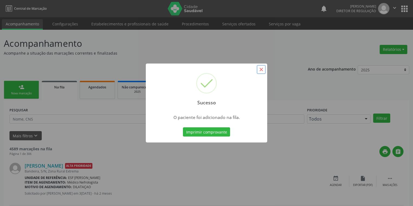
click at [260, 69] on button "×" at bounding box center [260, 69] width 9 height 9
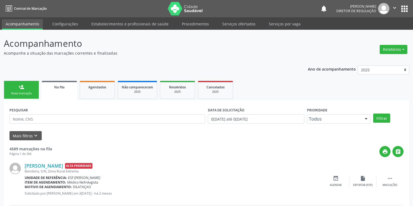
click at [15, 90] on link "person_add Nova marcação" at bounding box center [21, 90] width 35 height 18
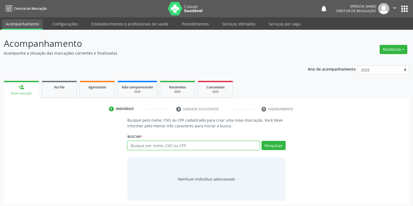
click at [142, 149] on input "text" at bounding box center [193, 145] width 132 height 9
type input "702608289208540"
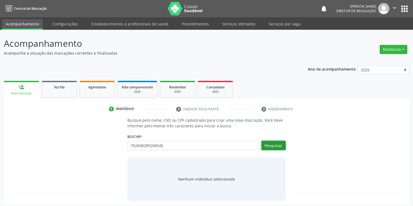
click at [277, 144] on button "Pesquisar" at bounding box center [273, 145] width 24 height 9
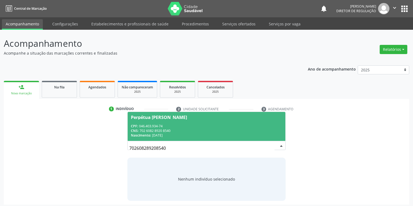
click at [188, 132] on div "CNS: 702 6082 8920 8540" at bounding box center [206, 131] width 151 height 5
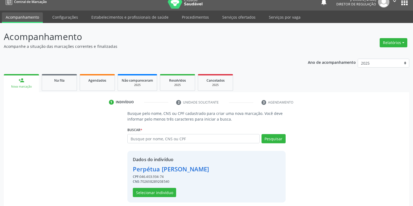
scroll to position [10, 0]
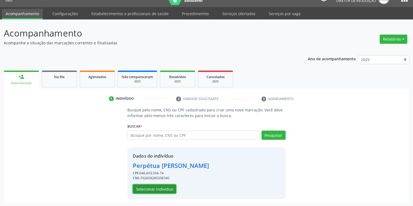
click at [149, 188] on button "Selecionar indivíduo" at bounding box center [154, 189] width 43 height 9
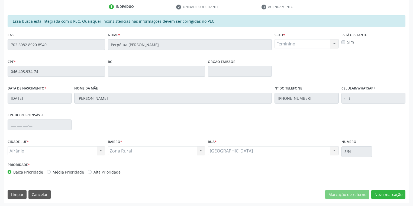
scroll to position [103, 0]
click at [384, 197] on button "Nova marcação" at bounding box center [388, 194] width 34 height 9
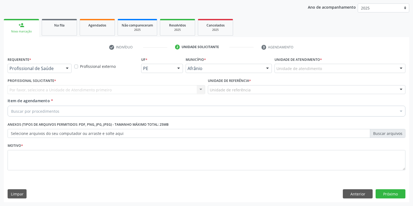
scroll to position [62, 0]
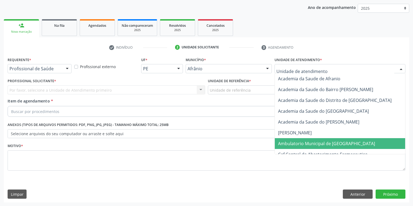
drag, startPoint x: 290, startPoint y: 141, endPoint x: 260, endPoint y: 129, distance: 32.7
click at [290, 141] on span "Ambulatorio Municipal de [GEOGRAPHIC_DATA]" at bounding box center [326, 144] width 97 height 6
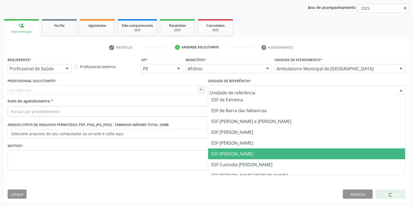
click at [221, 154] on span "ESF [PERSON_NAME]" at bounding box center [232, 154] width 42 height 6
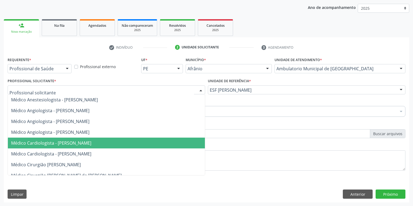
click at [40, 145] on span "Médico Cardiologista - [PERSON_NAME]" at bounding box center [51, 143] width 80 height 6
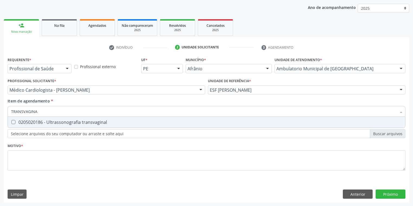
type input "TRANSVAGINAL"
click at [38, 124] on div "0205020186 - Ultrassonografia transvaginal" at bounding box center [206, 122] width 390 height 4
checkbox transvaginal "true"
click at [18, 162] on div "Requerente * Profissional de Saúde Profissional de Saúde Paciente Nenhum result…" at bounding box center [206, 117] width 397 height 123
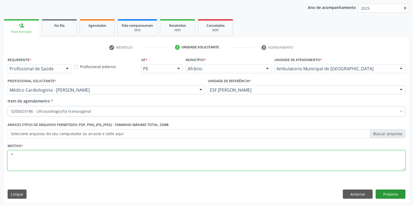
type textarea "*"
click at [386, 193] on button "Próximo" at bounding box center [390, 194] width 30 height 9
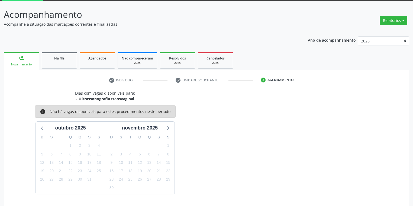
scroll to position [45, 0]
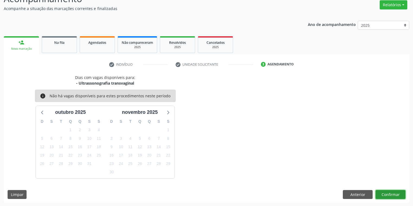
click at [378, 196] on button "Confirmar" at bounding box center [390, 194] width 30 height 9
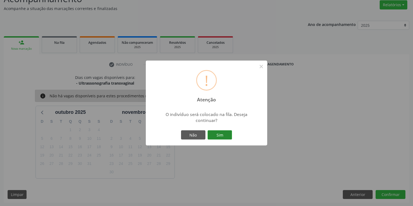
click at [226, 134] on button "Sim" at bounding box center [219, 134] width 24 height 9
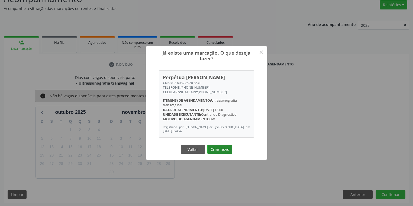
click at [224, 150] on button "Criar novo" at bounding box center [219, 149] width 25 height 9
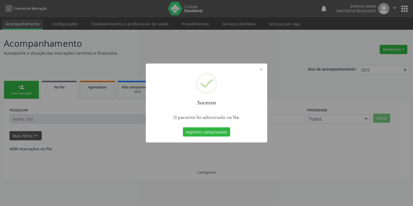
scroll to position [0, 0]
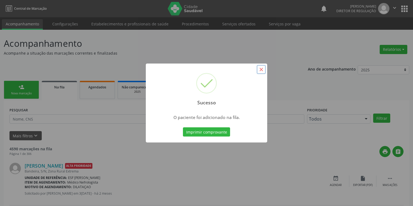
click at [260, 70] on button "×" at bounding box center [260, 69] width 9 height 9
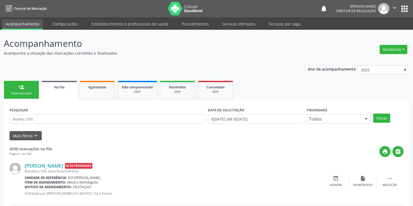
click at [19, 92] on div "Nova marcação" at bounding box center [21, 94] width 27 height 4
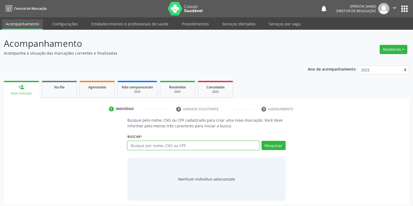
click at [142, 145] on input "text" at bounding box center [193, 145] width 132 height 9
type input "702008363614786"
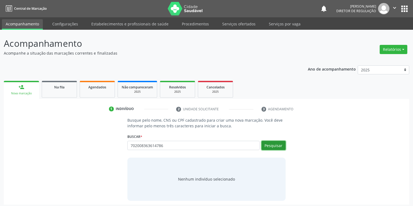
click at [269, 144] on button "Pesquisar" at bounding box center [273, 145] width 24 height 9
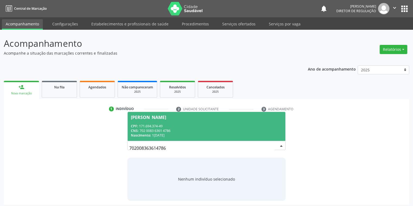
click at [156, 129] on div "CNS: 702 0083 6361 4786" at bounding box center [206, 131] width 151 height 5
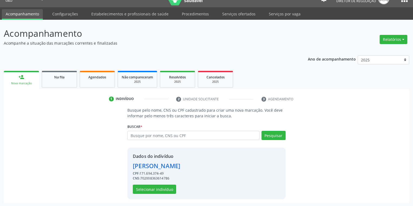
scroll to position [10, 0]
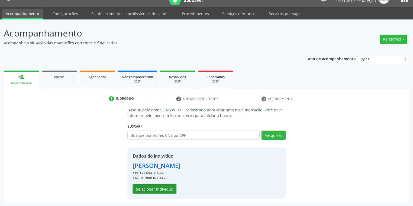
click at [155, 190] on button "Selecionar indivíduo" at bounding box center [154, 189] width 43 height 9
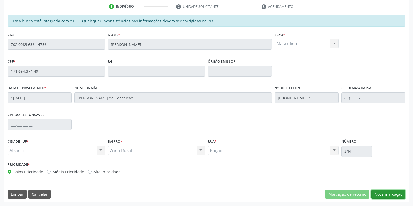
click at [377, 194] on button "Nova marcação" at bounding box center [388, 194] width 34 height 9
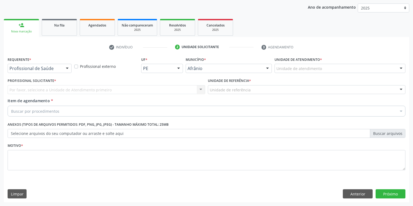
scroll to position [62, 0]
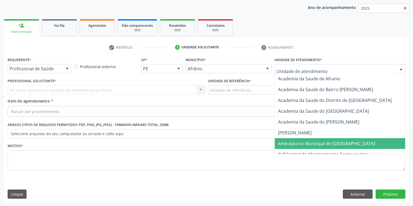
click at [288, 140] on span "Ambulatorio Municipal de [GEOGRAPHIC_DATA]" at bounding box center [341, 143] width 132 height 11
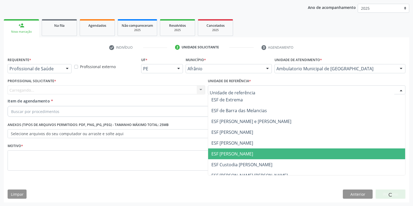
click at [224, 153] on span "ESF [PERSON_NAME]" at bounding box center [232, 154] width 42 height 6
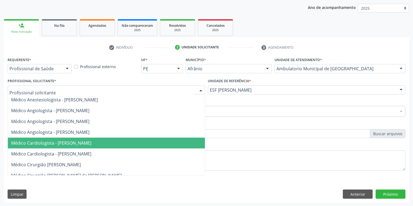
click at [41, 142] on span "Médico Cardiologista - [PERSON_NAME]" at bounding box center [51, 143] width 80 height 6
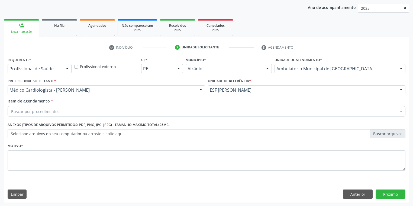
click at [30, 115] on div "Buscar por procedimentos" at bounding box center [206, 111] width 397 height 11
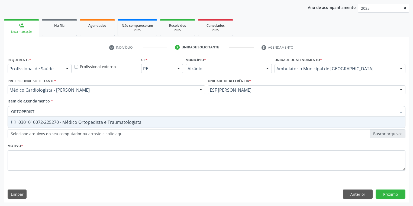
type input "ORTOPEDISTA"
click at [37, 119] on span "0301010072-225270 - Médico Ortopedista e Traumatologista" at bounding box center [206, 122] width 397 height 11
checkbox Traumatologista "true"
click at [16, 153] on div "Requerente * Profissional de Saúde Profissional de Saúde Paciente Nenhum result…" at bounding box center [206, 117] width 397 height 123
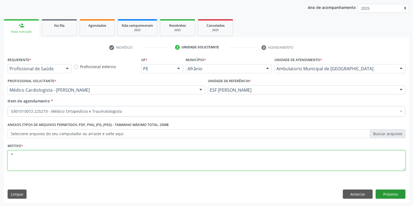
type textarea "*"
click at [382, 197] on button "Próximo" at bounding box center [390, 194] width 30 height 9
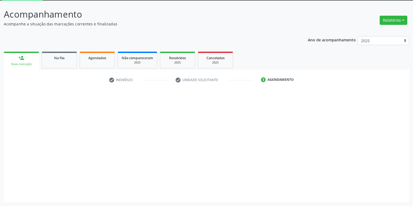
scroll to position [29, 0]
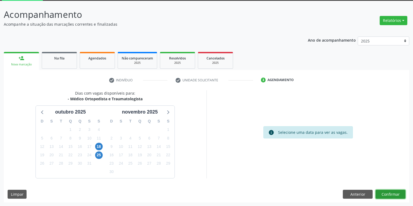
click at [382, 190] on button "Confirmar" at bounding box center [390, 194] width 30 height 9
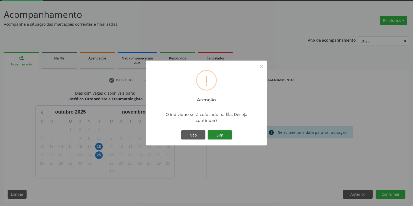
click at [226, 134] on button "Sim" at bounding box center [219, 134] width 24 height 9
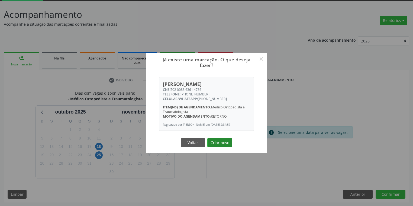
click at [215, 141] on button "Criar novo" at bounding box center [219, 142] width 25 height 9
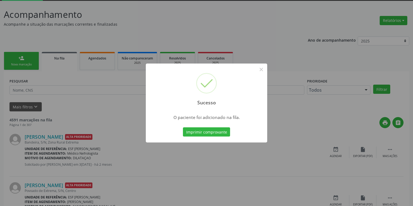
scroll to position [0, 0]
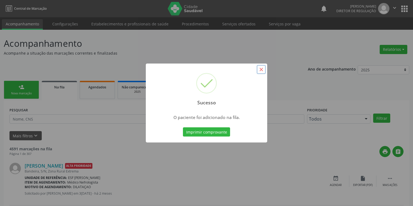
click at [257, 70] on button "×" at bounding box center [260, 69] width 9 height 9
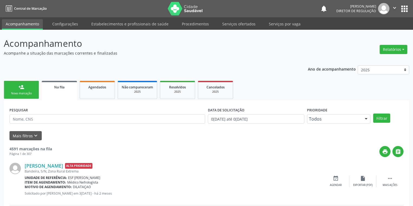
click at [12, 90] on link "person_add Nova marcação" at bounding box center [21, 90] width 35 height 18
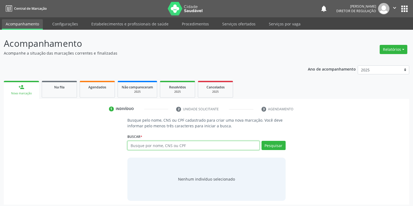
click at [134, 147] on input "text" at bounding box center [193, 145] width 132 height 9
type input "700302919976836"
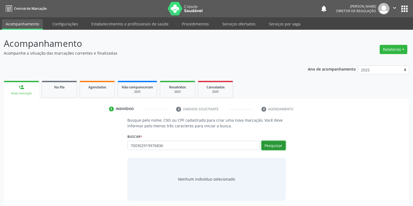
click at [277, 145] on button "Pesquisar" at bounding box center [273, 145] width 24 height 9
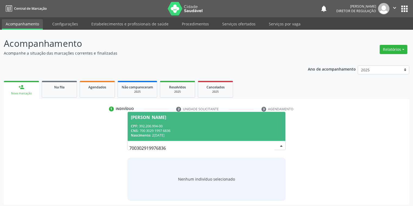
drag, startPoint x: 148, startPoint y: 121, endPoint x: 151, endPoint y: 120, distance: 3.4
click at [149, 121] on span "Maria Neusa Vieira de Franca CPF: 392.206.994-00 CNS: 700 3029 1997 6836 Nascim…" at bounding box center [207, 126] width 158 height 29
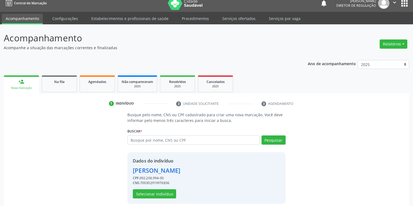
scroll to position [10, 0]
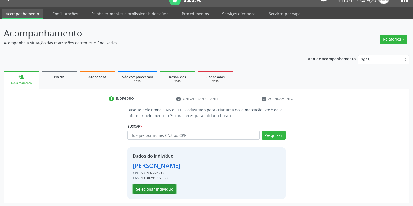
click at [150, 189] on button "Selecionar indivíduo" at bounding box center [154, 189] width 43 height 9
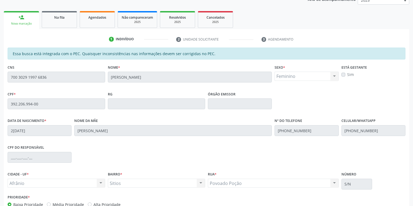
scroll to position [103, 0]
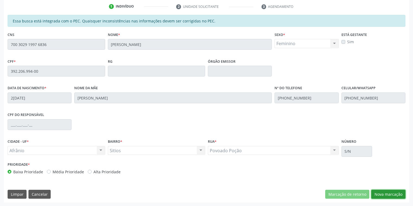
click at [381, 195] on button "Nova marcação" at bounding box center [388, 194] width 34 height 9
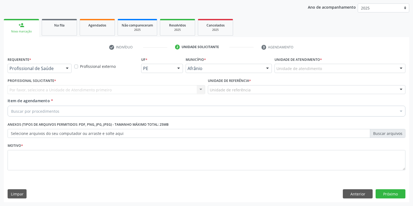
scroll to position [62, 0]
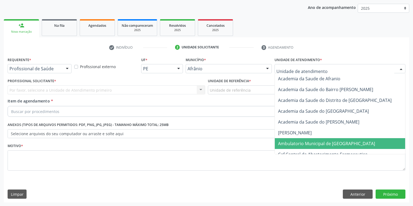
click at [289, 143] on span "Ambulatorio Municipal de [GEOGRAPHIC_DATA]" at bounding box center [326, 144] width 97 height 6
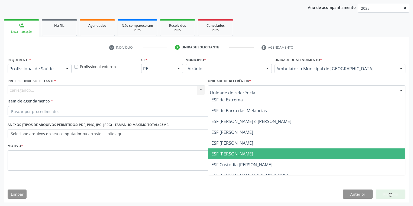
click at [226, 152] on span "ESF [PERSON_NAME]" at bounding box center [232, 154] width 42 height 6
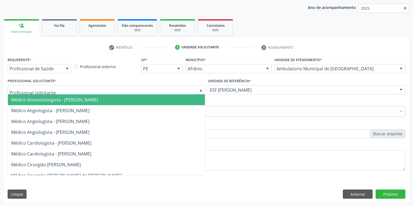
drag, startPoint x: 34, startPoint y: 89, endPoint x: 37, endPoint y: 108, distance: 19.7
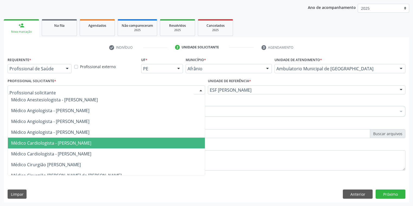
click at [55, 145] on span "Médico Cardiologista - [PERSON_NAME]" at bounding box center [51, 143] width 80 height 6
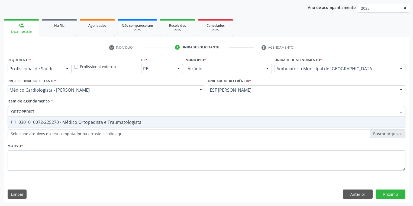
type input "ORTOPEDISTA"
click at [29, 125] on div "0301010072-225270 - Médico Ortopedista e Traumatologista" at bounding box center [206, 122] width 390 height 4
checkbox Traumatologista "true"
click at [30, 150] on div "Requerente * Profissional de Saúde Profissional de Saúde Paciente Nenhum result…" at bounding box center [206, 117] width 397 height 123
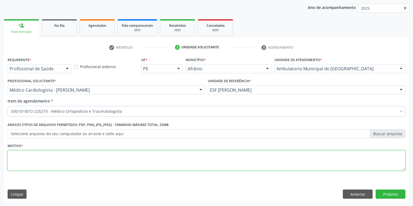
click at [29, 156] on textarea at bounding box center [206, 161] width 397 height 21
type textarea "*"
click at [381, 194] on button "Próximo" at bounding box center [390, 194] width 30 height 9
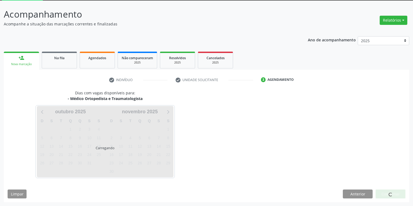
scroll to position [29, 0]
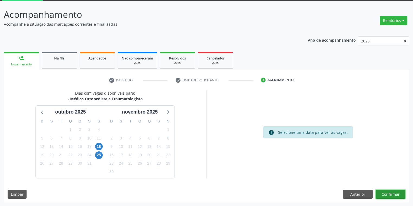
click at [389, 192] on button "Confirmar" at bounding box center [390, 194] width 30 height 9
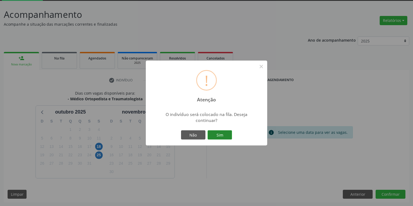
click at [213, 136] on button "Sim" at bounding box center [219, 134] width 24 height 9
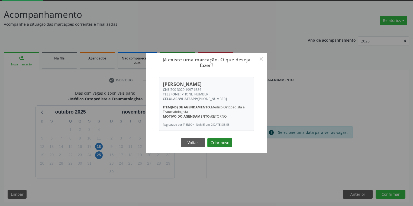
click at [225, 143] on button "Criar novo" at bounding box center [219, 142] width 25 height 9
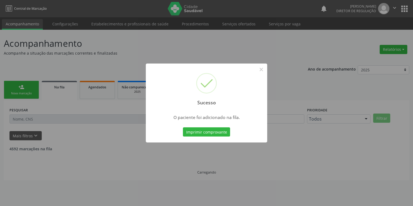
scroll to position [0, 0]
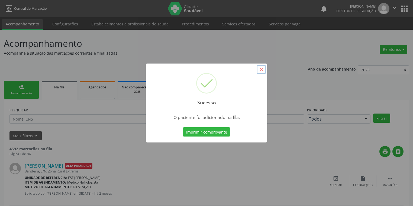
click at [261, 70] on button "×" at bounding box center [260, 69] width 9 height 9
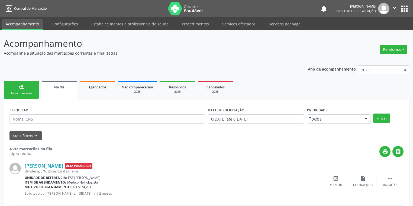
click at [28, 92] on div "Nova marcação" at bounding box center [21, 94] width 27 height 4
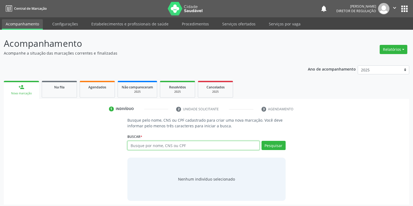
click at [138, 146] on input "text" at bounding box center [193, 145] width 132 height 9
type input "700302919976836"
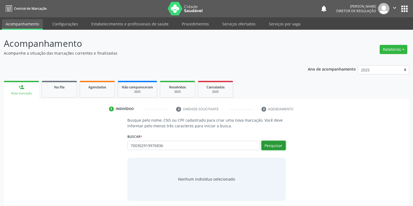
click at [274, 146] on button "Pesquisar" at bounding box center [273, 145] width 24 height 9
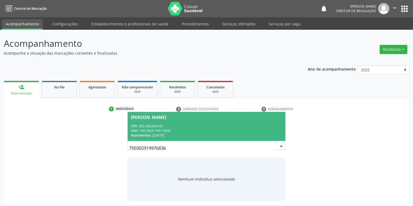
drag, startPoint x: 192, startPoint y: 128, endPoint x: 188, endPoint y: 130, distance: 3.6
click at [191, 129] on div "CNS: 700 3029 1997 6836" at bounding box center [206, 131] width 151 height 5
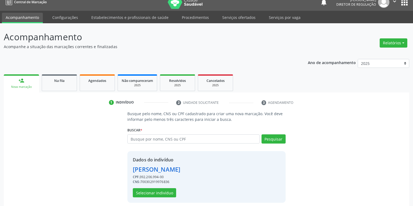
scroll to position [10, 0]
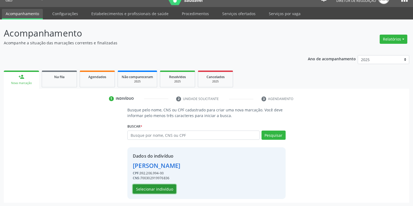
click at [152, 188] on button "Selecionar indivíduo" at bounding box center [154, 189] width 43 height 9
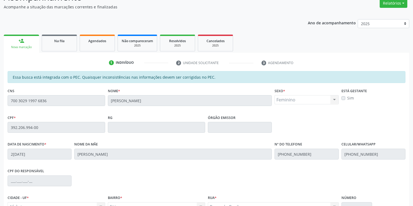
scroll to position [103, 0]
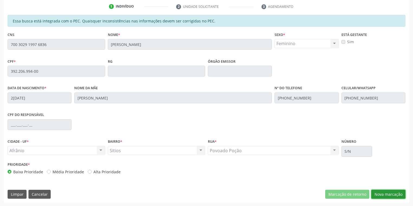
click at [382, 195] on button "Nova marcação" at bounding box center [388, 194] width 34 height 9
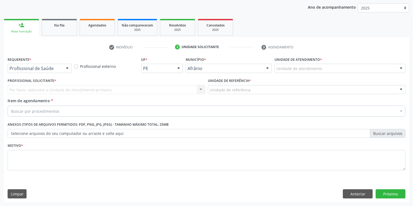
scroll to position [62, 0]
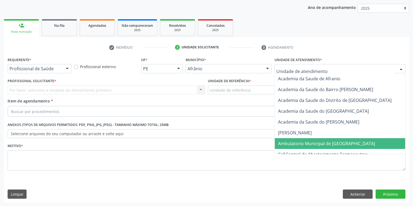
click at [296, 142] on span "Ambulatorio Municipal de [GEOGRAPHIC_DATA]" at bounding box center [326, 144] width 97 height 6
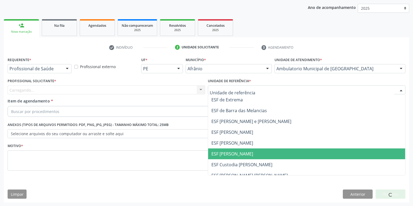
click at [234, 153] on span "ESF [PERSON_NAME]" at bounding box center [232, 154] width 42 height 6
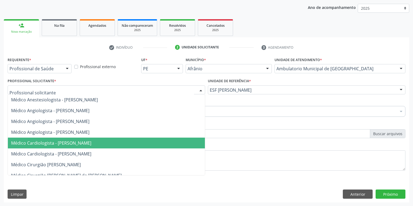
click at [40, 144] on span "Médico Cardiologista - [PERSON_NAME]" at bounding box center [51, 143] width 80 height 6
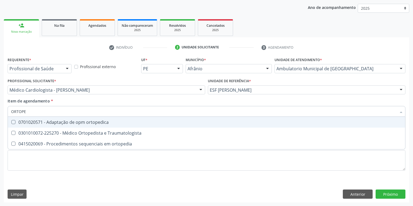
type input "ORTOP"
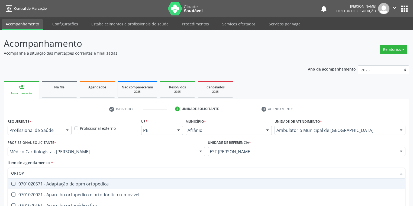
scroll to position [62, 0]
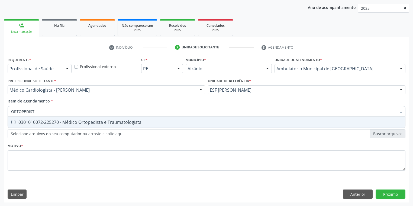
type input "ORTOPEDISTA"
click at [27, 126] on span "0301010072-225270 - Médico Ortopedista e Traumatologista" at bounding box center [206, 122] width 397 height 11
checkbox Traumatologista "true"
click at [28, 160] on div "Requerente * Profissional de Saúde Profissional de Saúde Paciente Nenhum result…" at bounding box center [206, 117] width 397 height 123
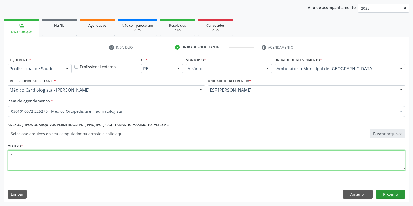
type textarea "*"
click at [387, 194] on button "Próximo" at bounding box center [390, 194] width 30 height 9
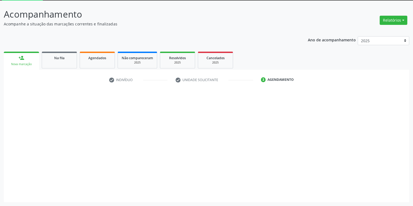
scroll to position [29, 0]
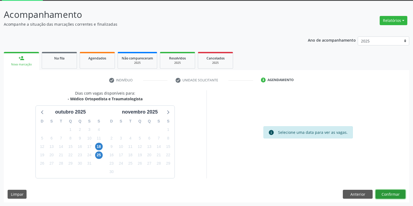
click at [388, 193] on button "Confirmar" at bounding box center [390, 194] width 30 height 9
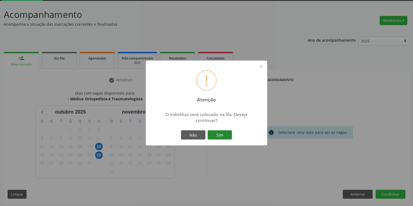
click at [220, 133] on button "Sim" at bounding box center [219, 134] width 24 height 9
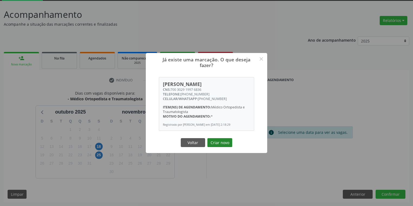
drag, startPoint x: 227, startPoint y: 146, endPoint x: 237, endPoint y: 142, distance: 10.4
click at [228, 145] on button "Criar novo" at bounding box center [219, 142] width 25 height 9
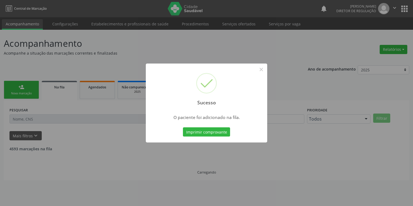
scroll to position [0, 0]
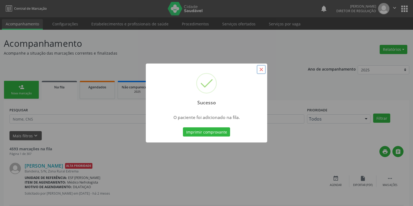
click at [257, 68] on button "×" at bounding box center [260, 69] width 9 height 9
